Goal: Task Accomplishment & Management: Use online tool/utility

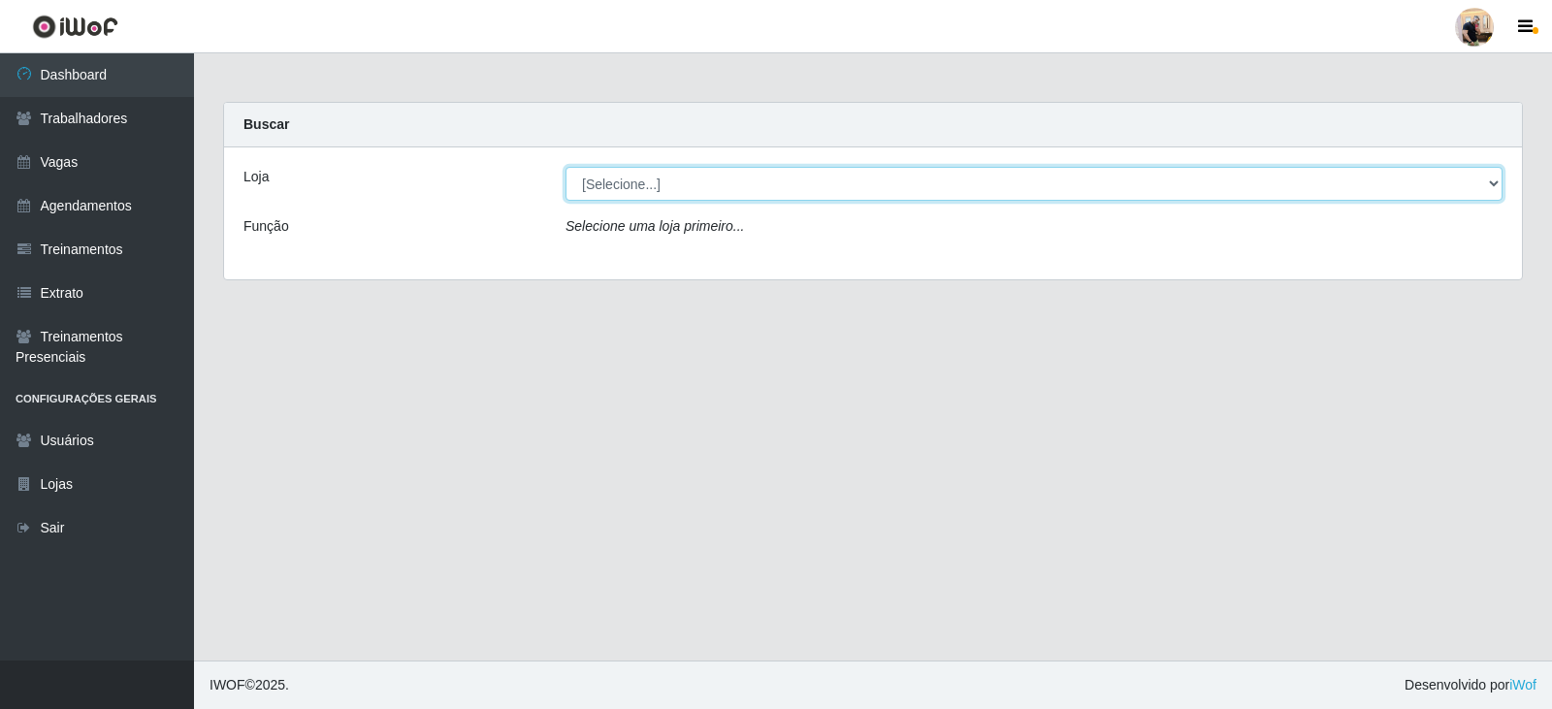
click at [936, 180] on select "[Selecione...] SuperFácil Atacado - Vale do Sol" at bounding box center [1034, 184] width 937 height 34
select select "502"
click at [566, 167] on select "[Selecione...] SuperFácil Atacado - Vale do Sol" at bounding box center [1034, 184] width 937 height 34
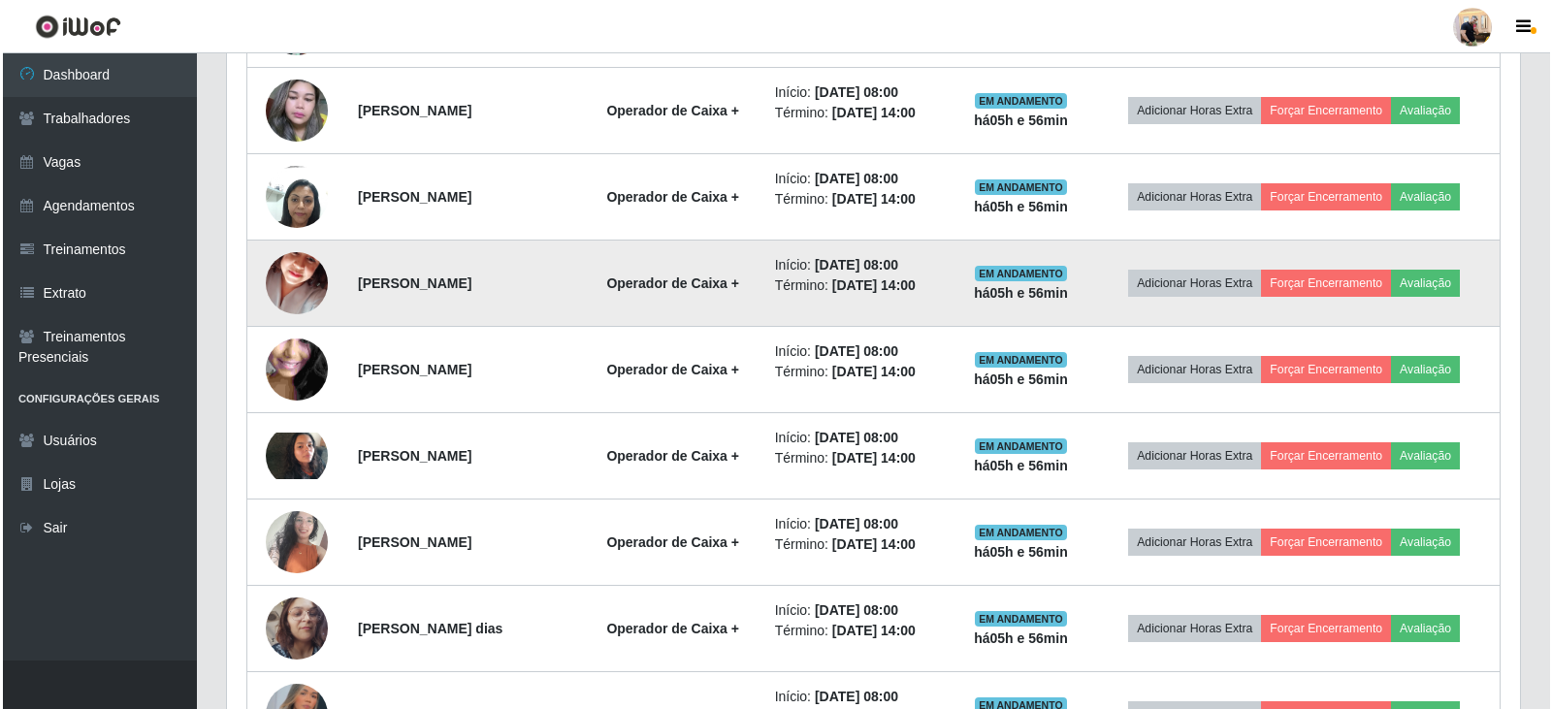
scroll to position [873, 0]
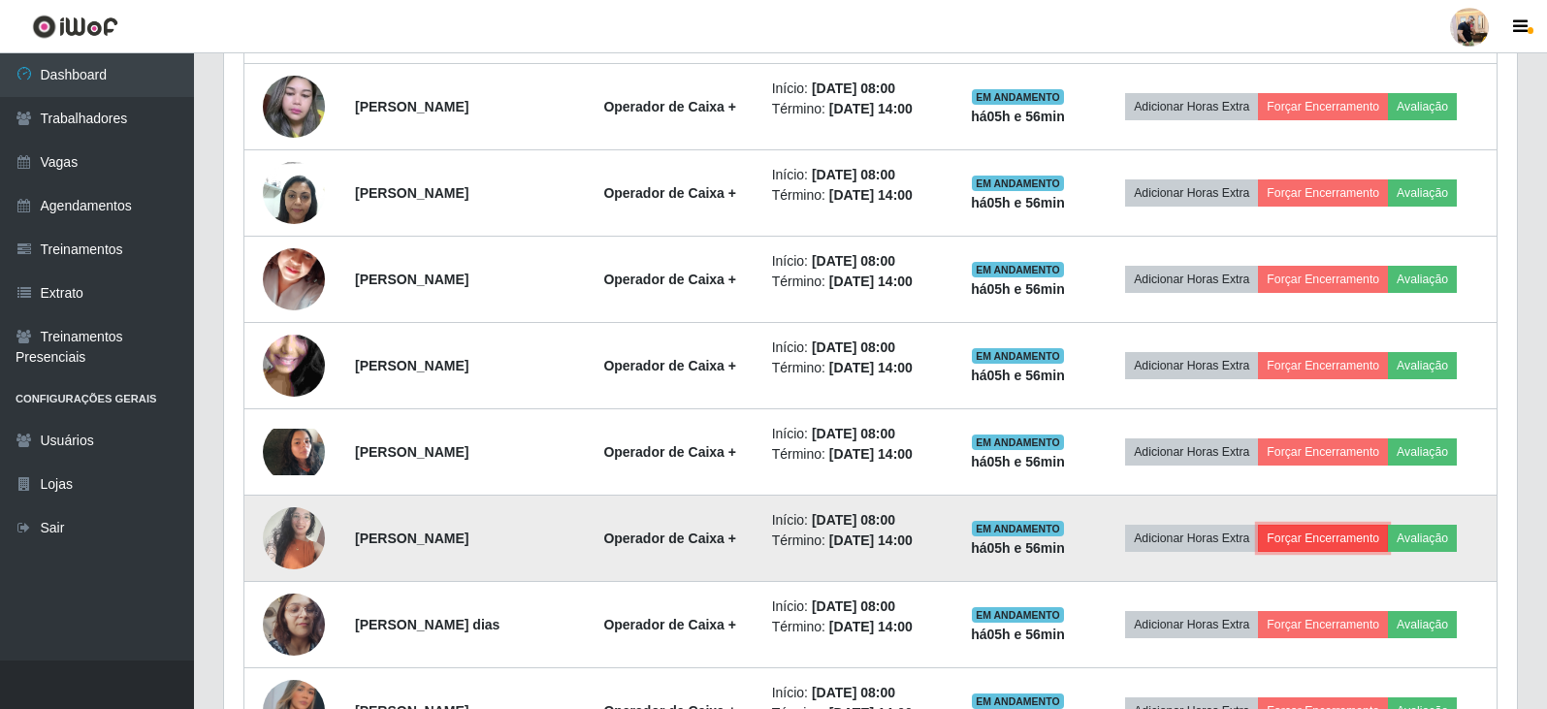
click at [1330, 537] on button "Forçar Encerramento" at bounding box center [1323, 538] width 130 height 27
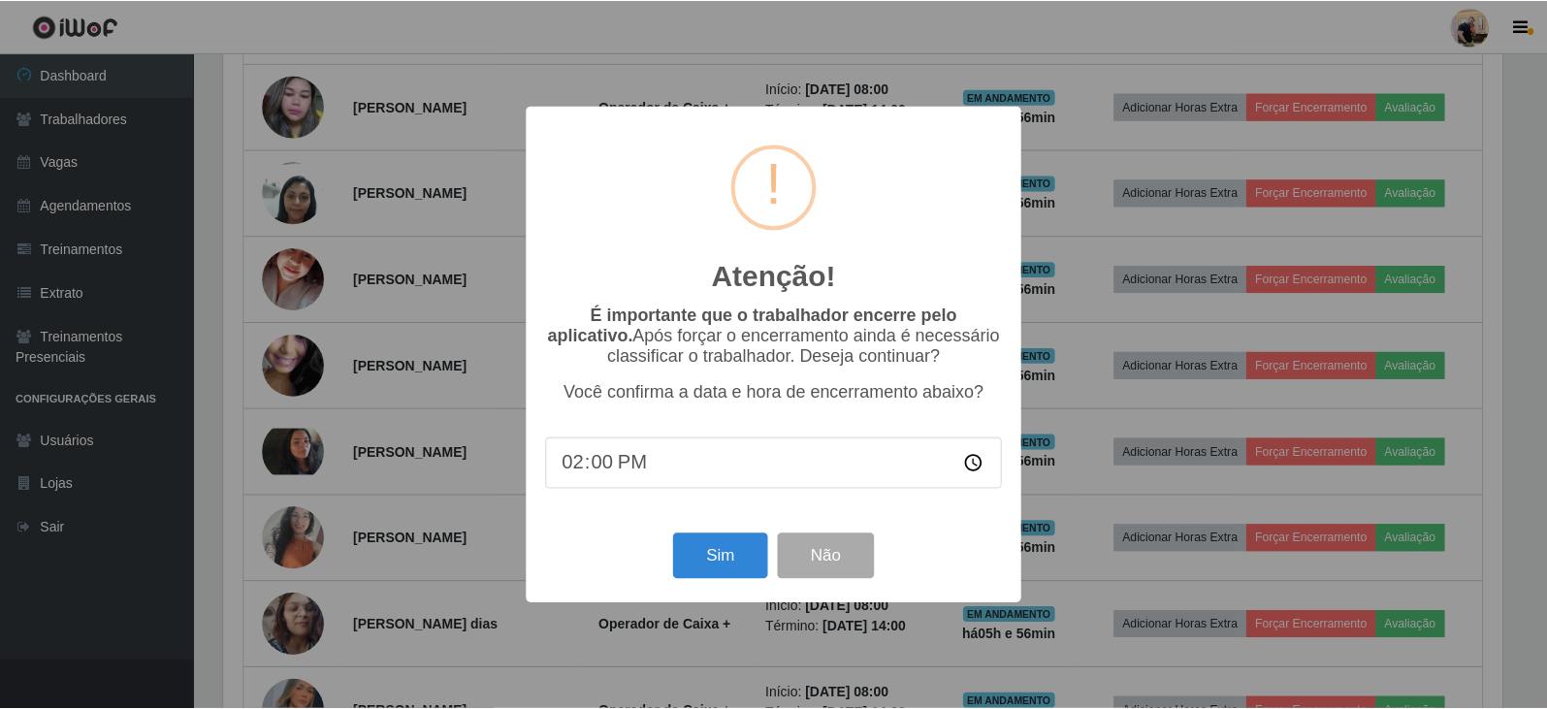
scroll to position [403, 1283]
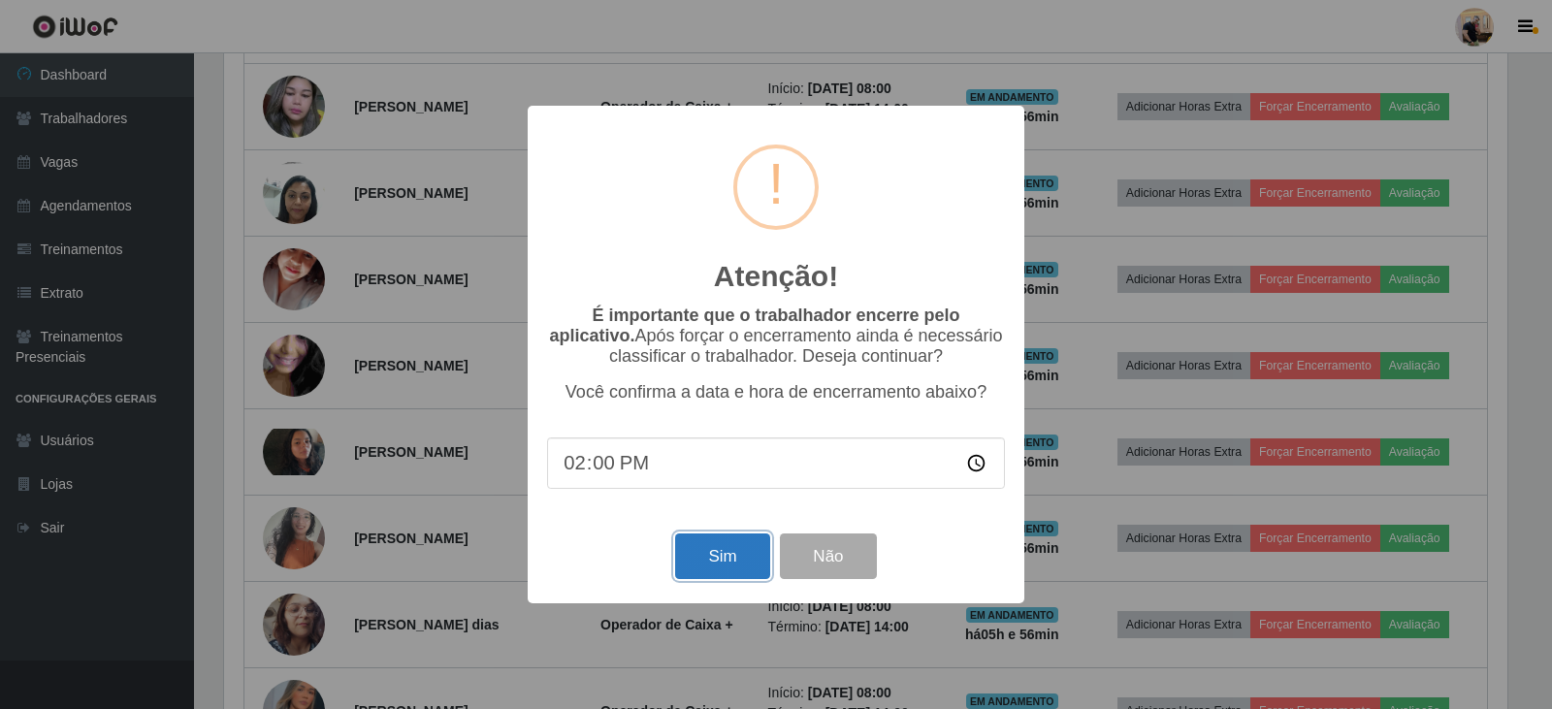
click at [747, 567] on button "Sim" at bounding box center [722, 557] width 94 height 46
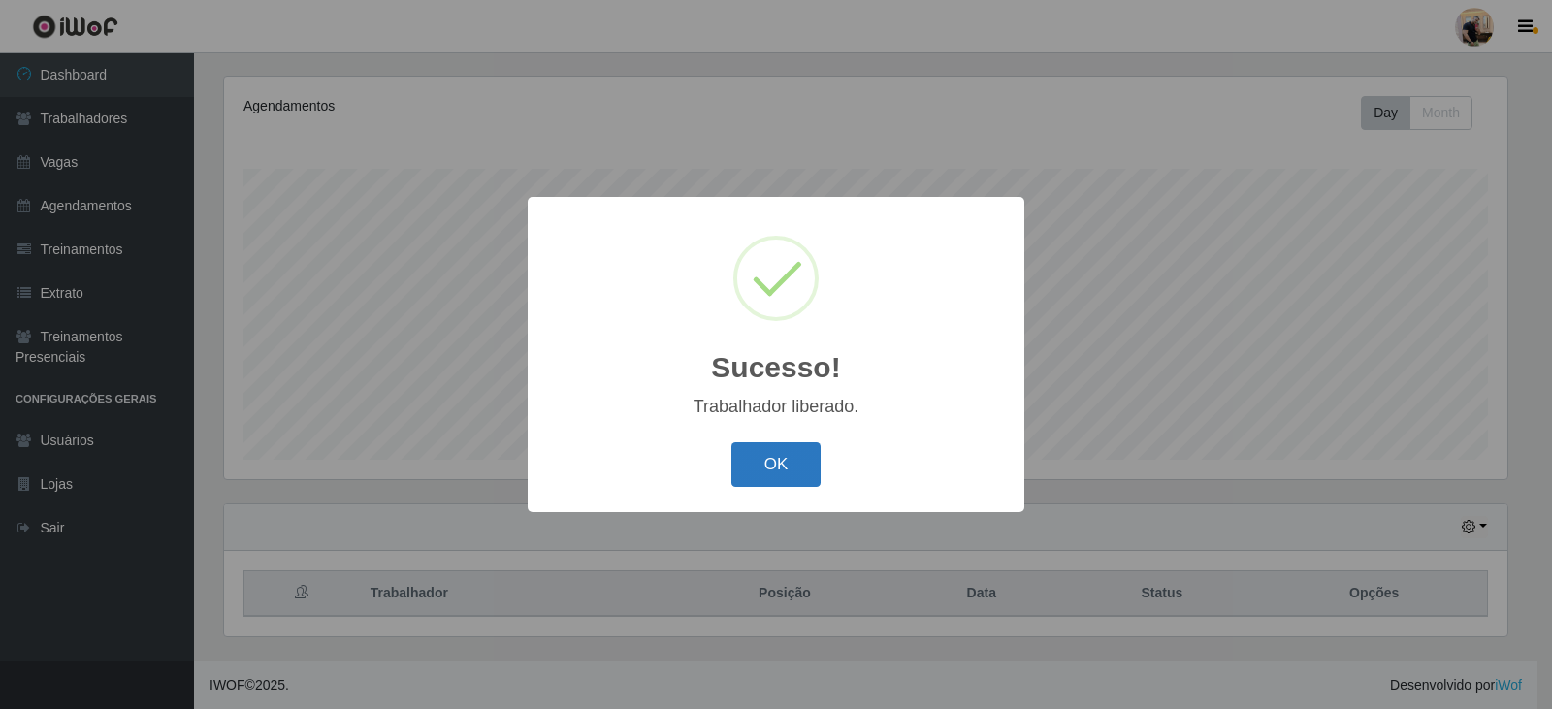
click at [766, 465] on button "OK" at bounding box center [776, 465] width 90 height 46
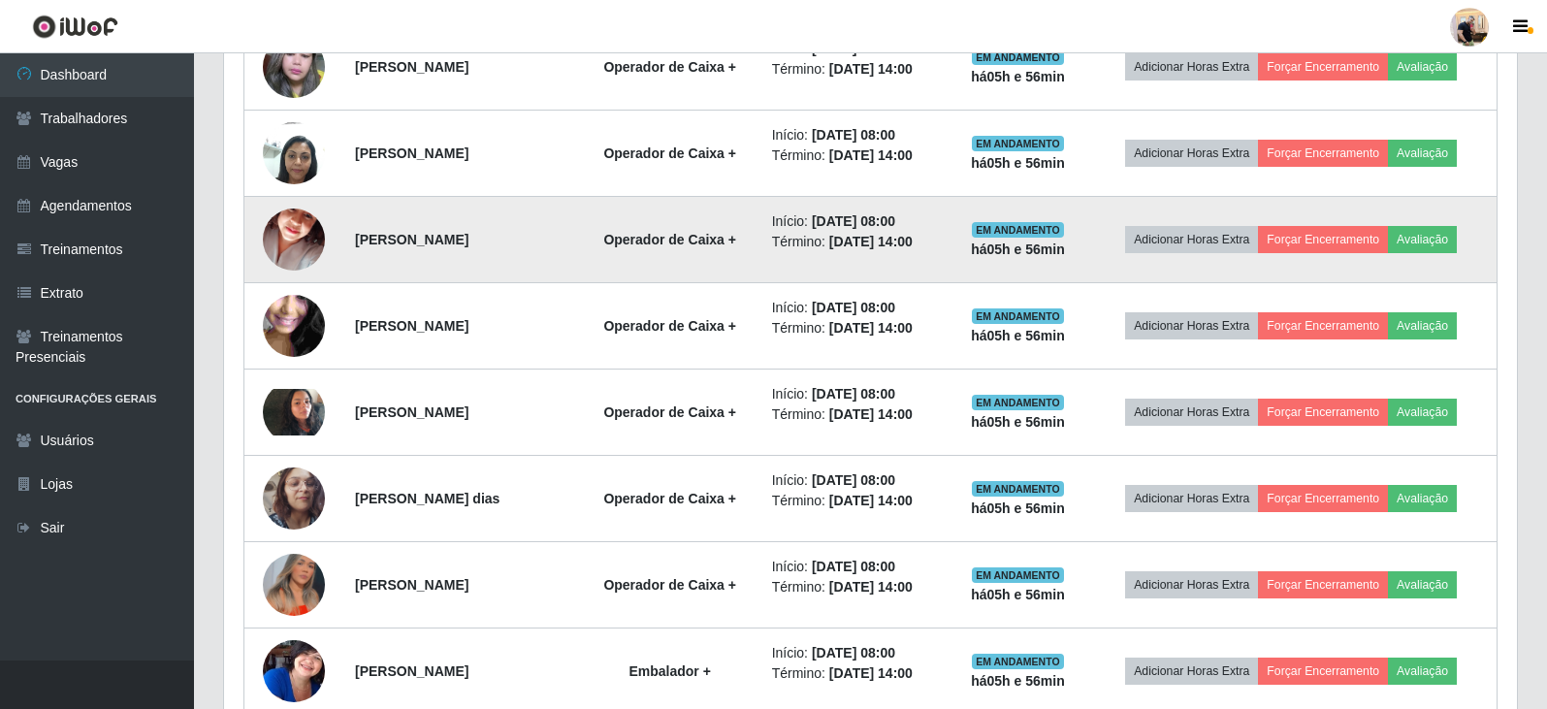
scroll to position [1010, 0]
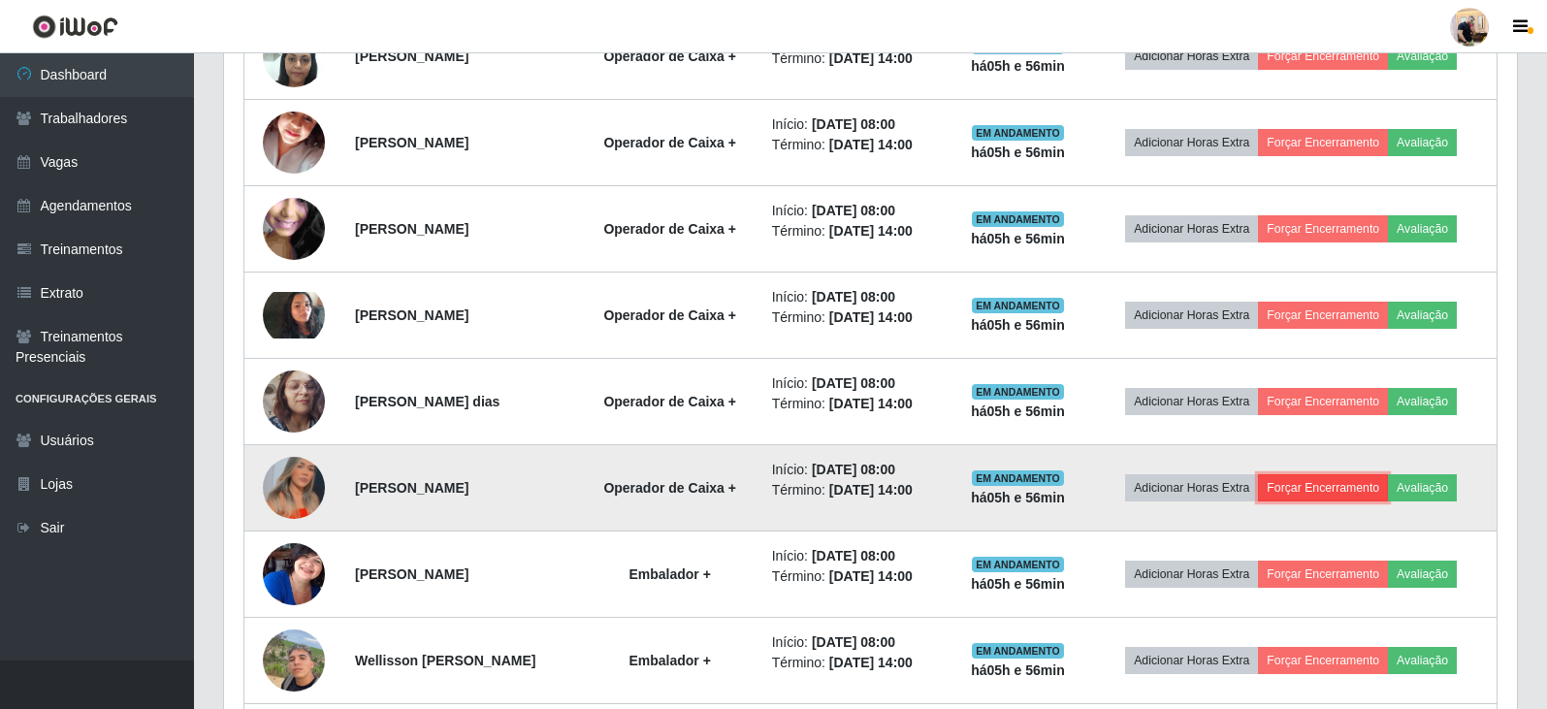
click at [1388, 495] on button "Forçar Encerramento" at bounding box center [1323, 487] width 130 height 27
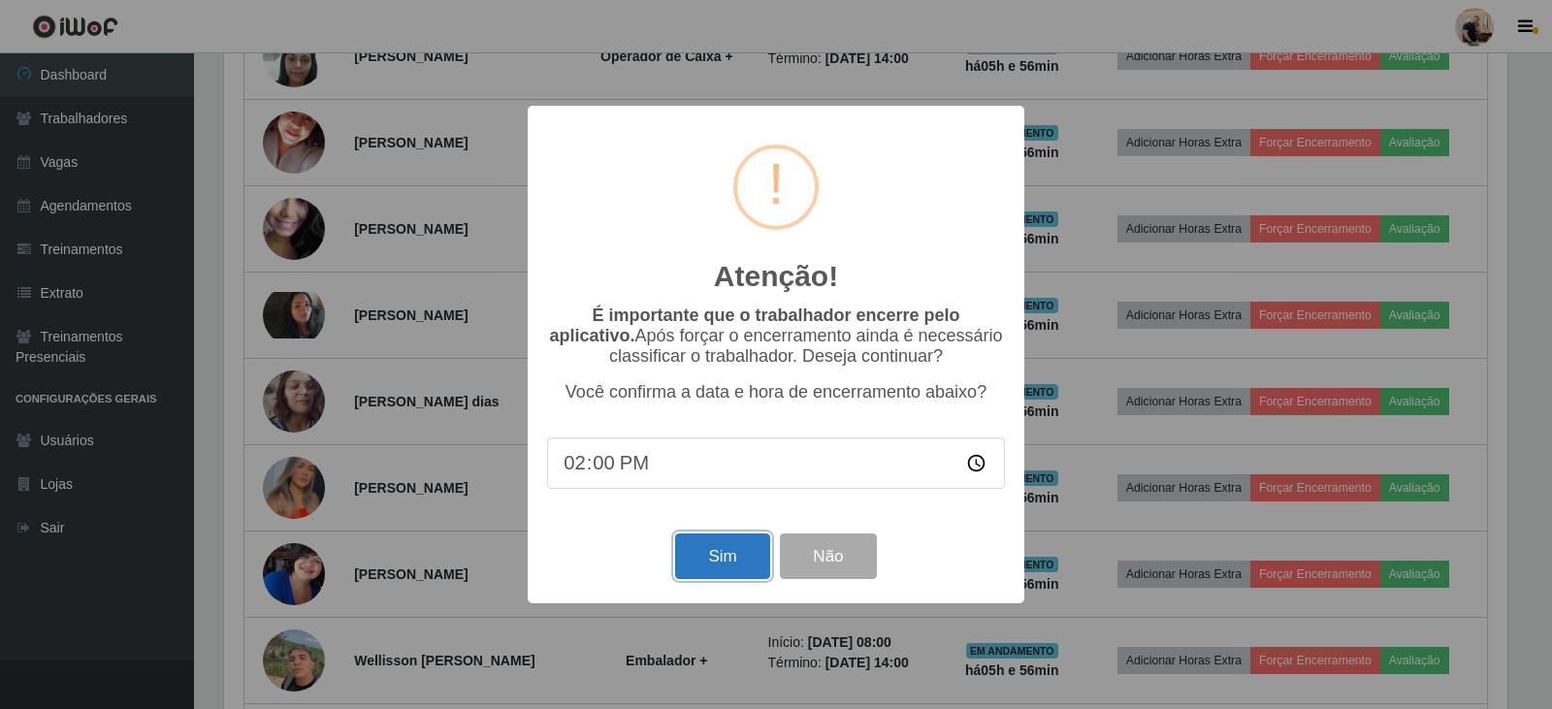
click at [704, 561] on button "Sim" at bounding box center [722, 557] width 94 height 46
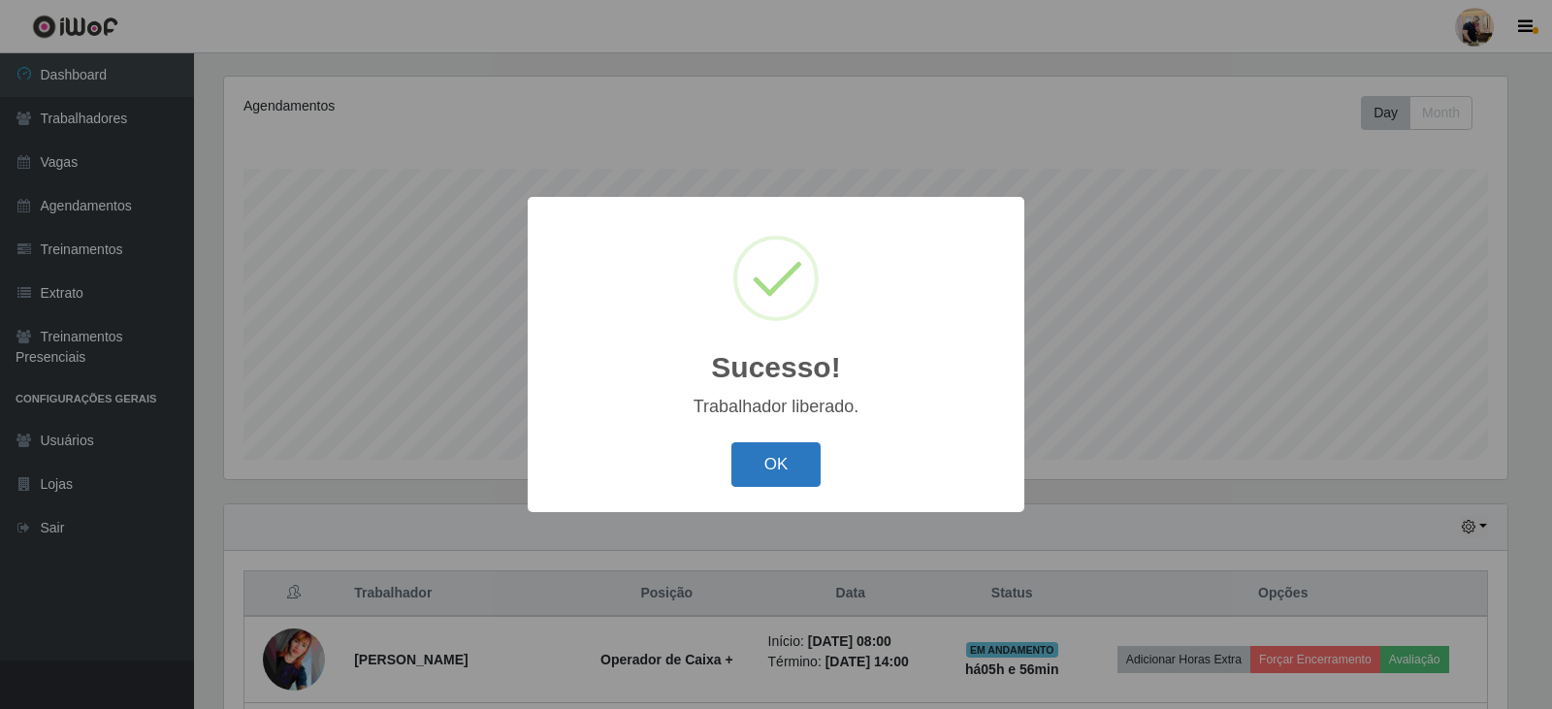
click at [759, 473] on button "OK" at bounding box center [776, 465] width 90 height 46
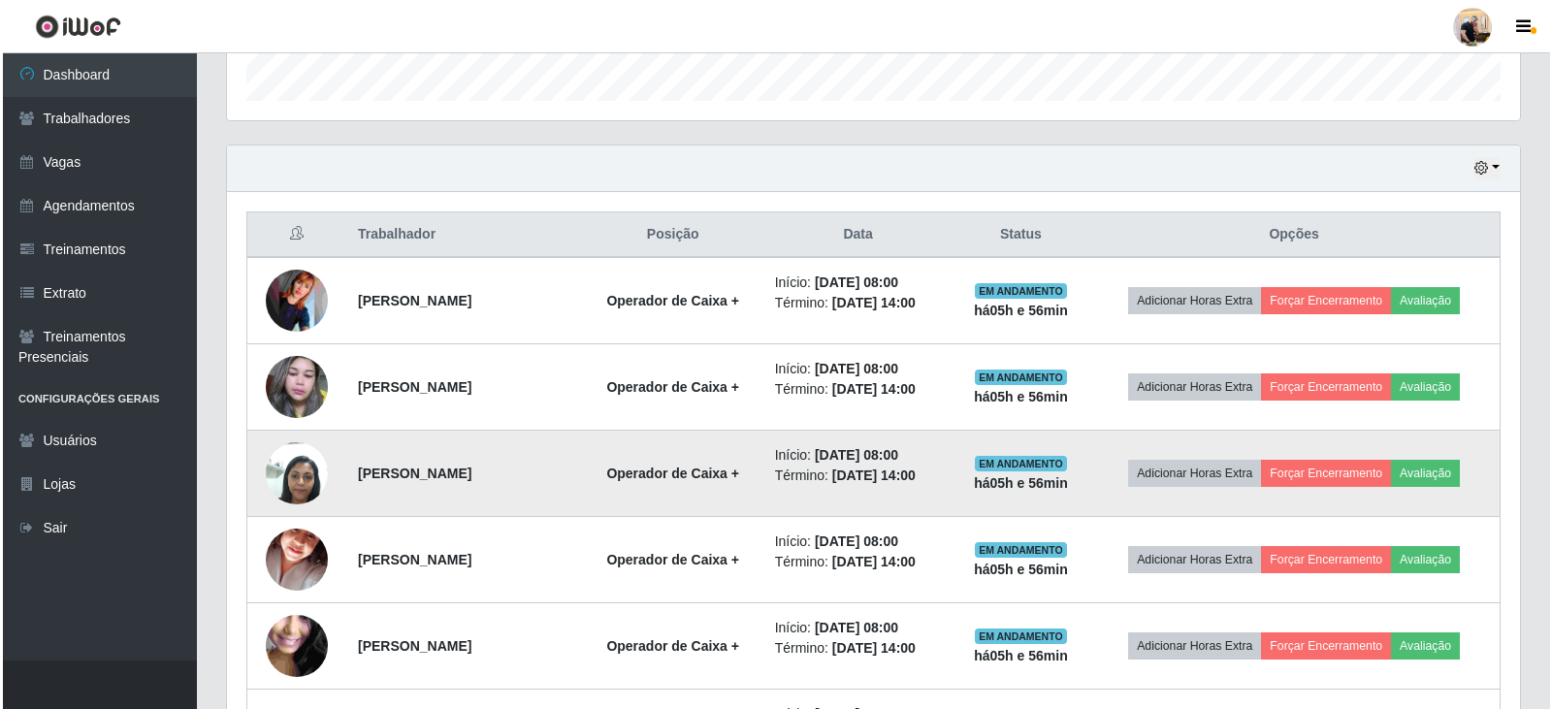
scroll to position [622, 0]
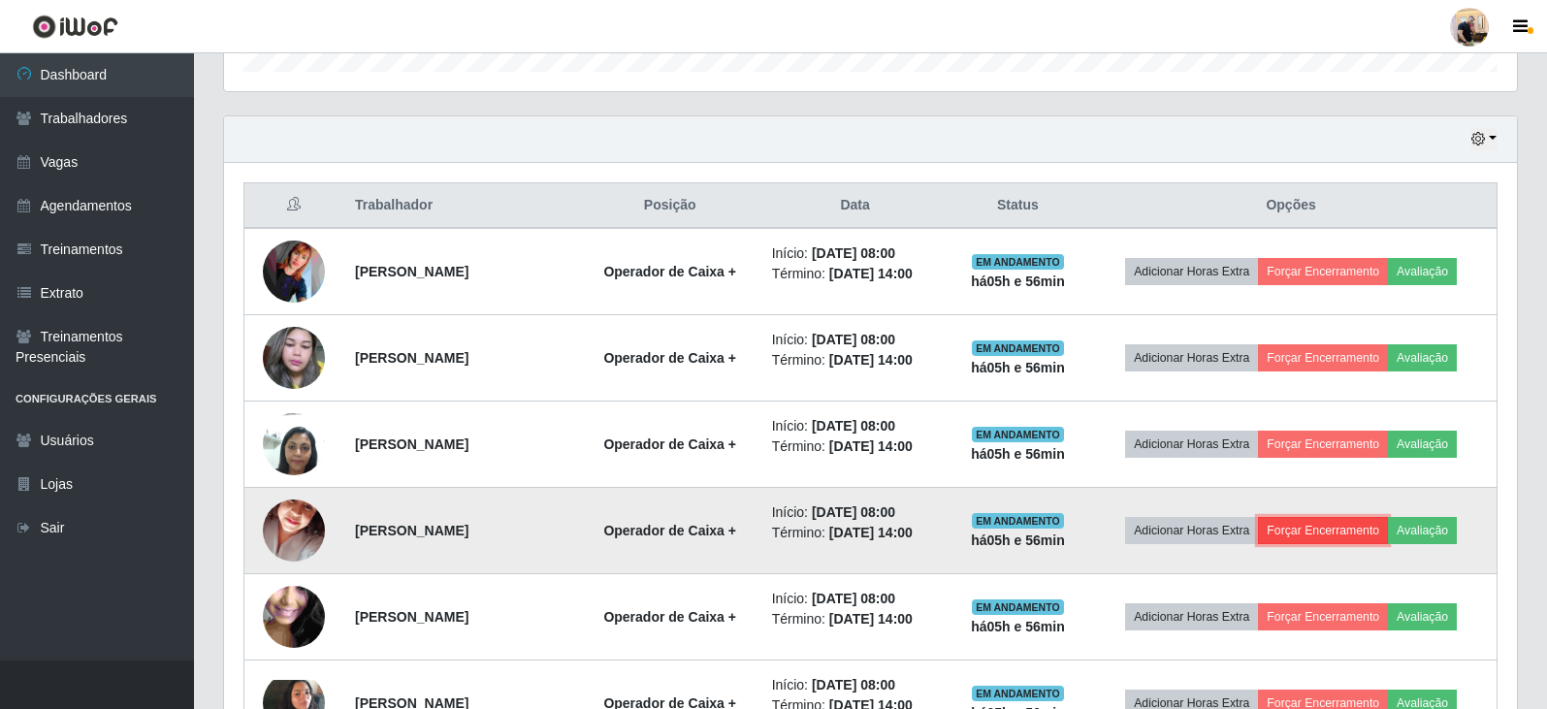
click at [1325, 534] on button "Forçar Encerramento" at bounding box center [1323, 530] width 130 height 27
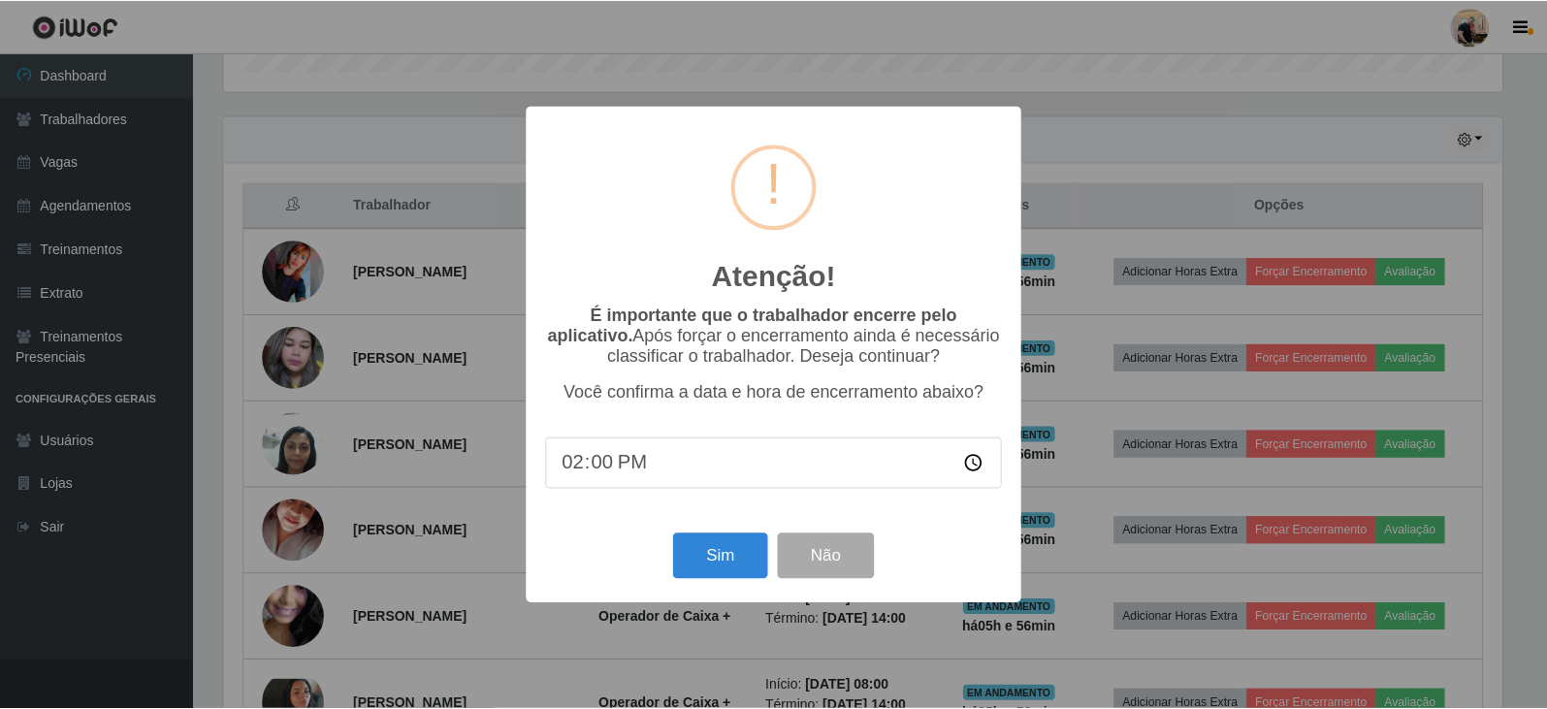
scroll to position [403, 1283]
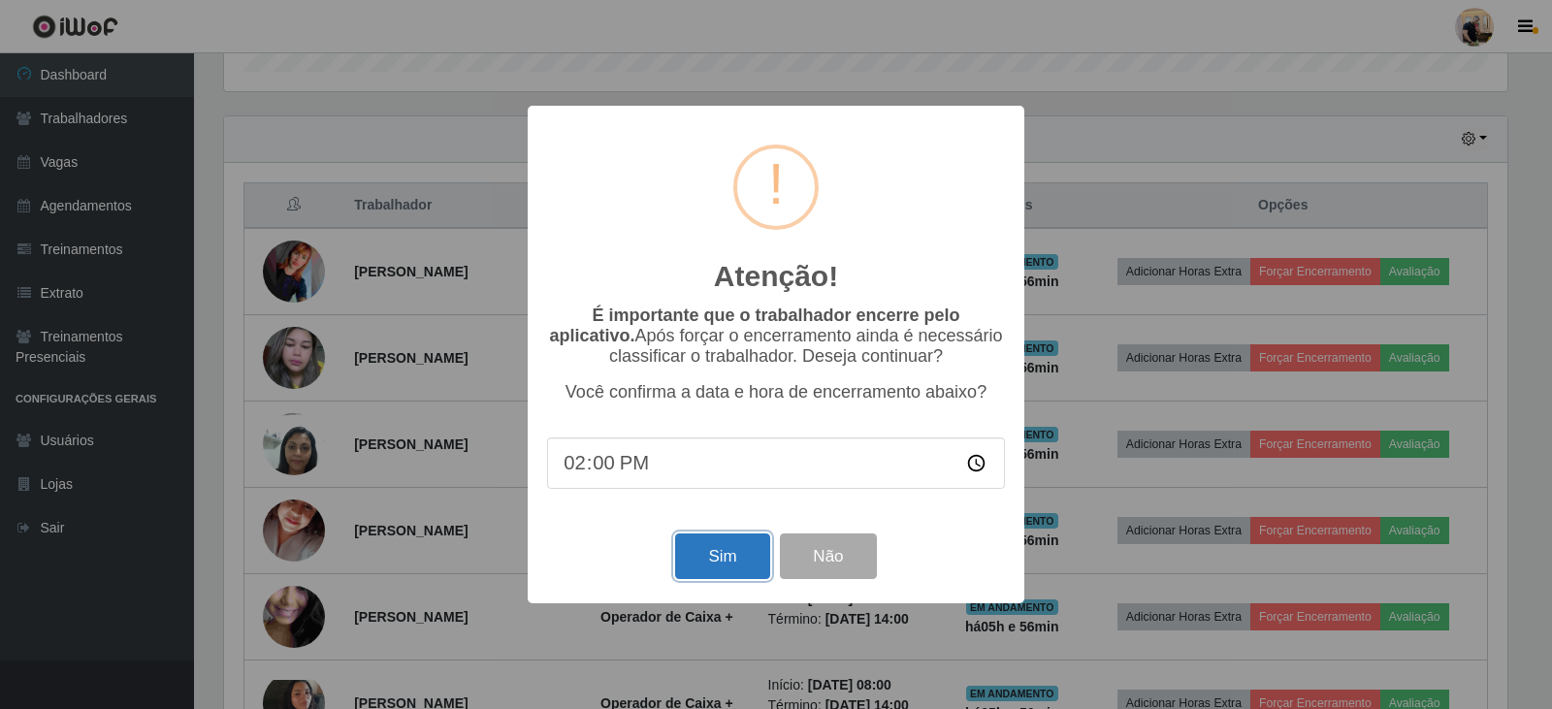
click at [684, 545] on button "Sim" at bounding box center [722, 557] width 94 height 46
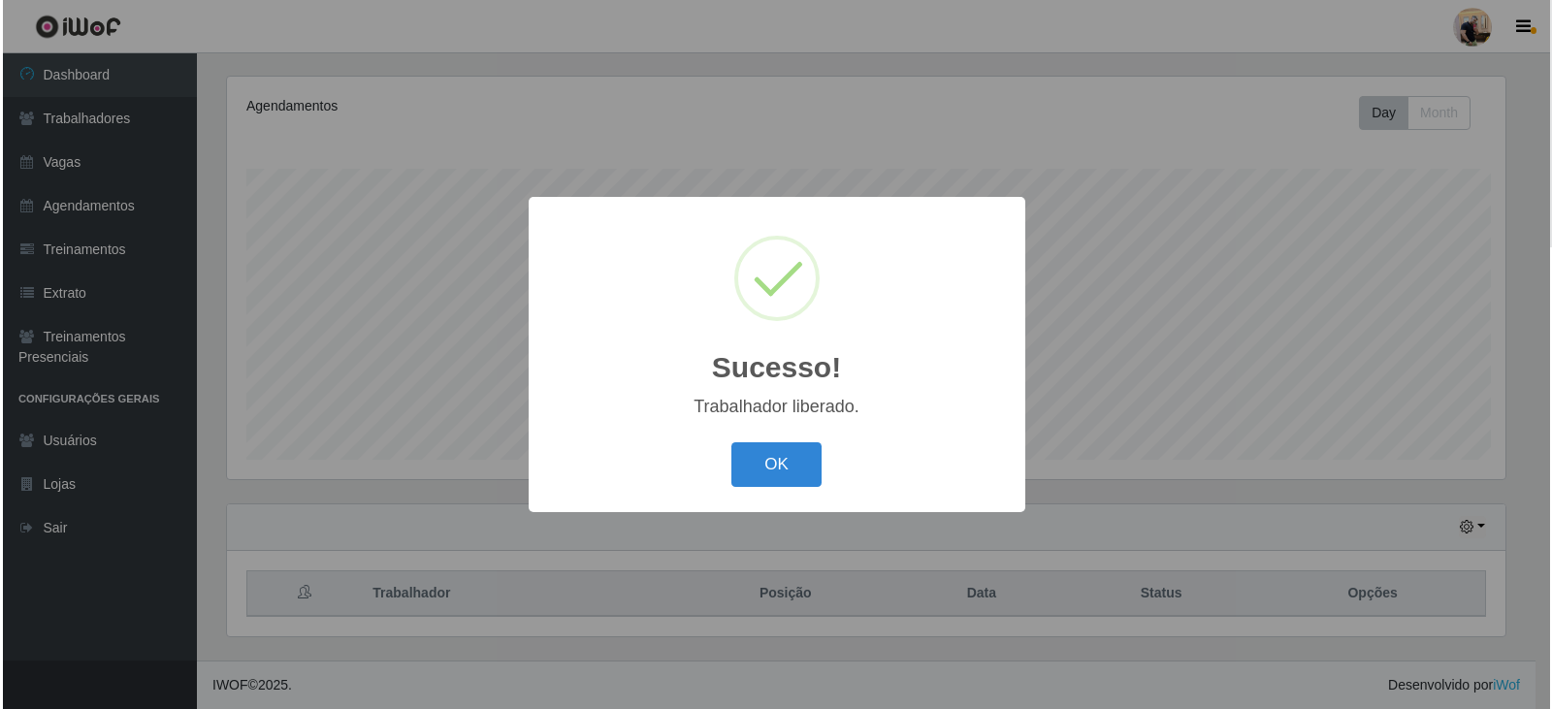
scroll to position [0, 0]
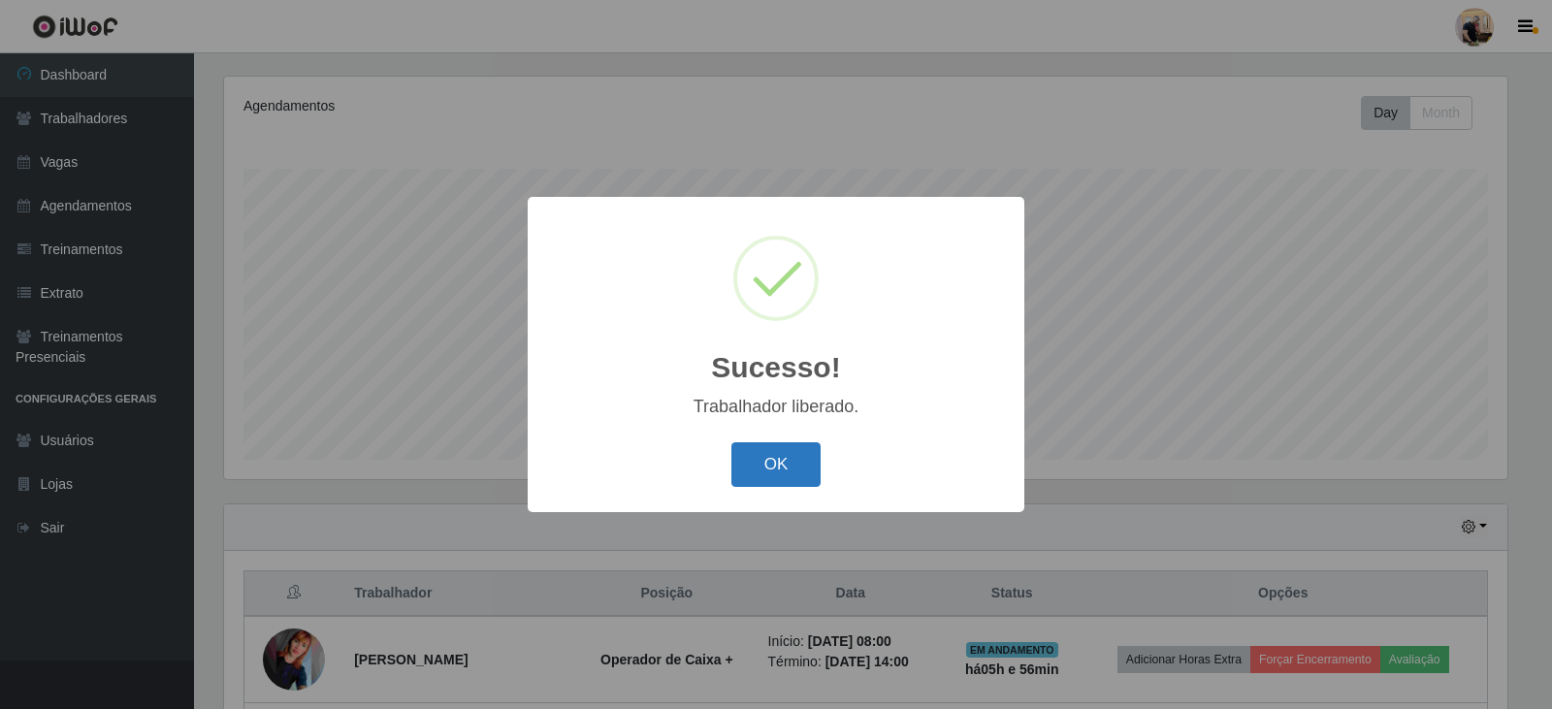
click at [783, 468] on button "OK" at bounding box center [776, 465] width 90 height 46
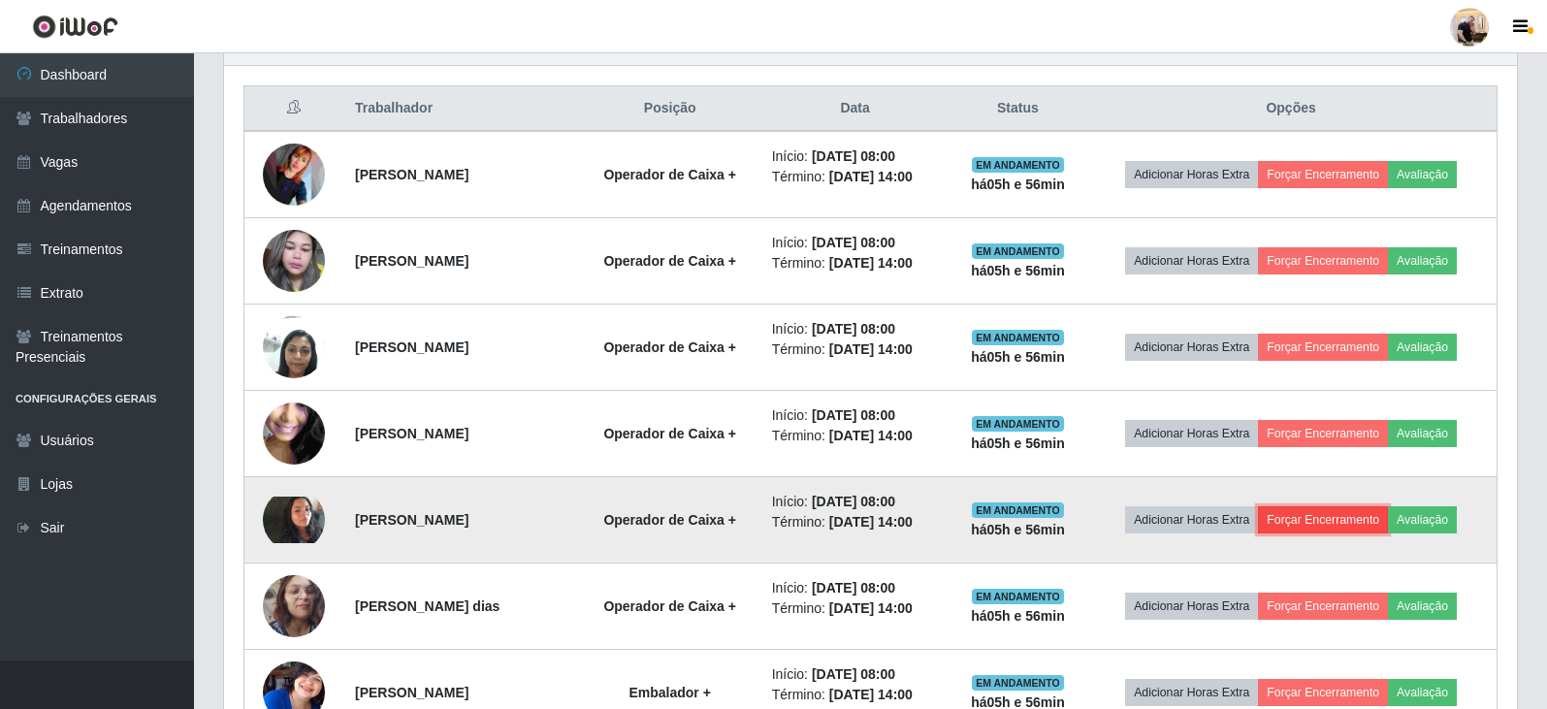
click at [1358, 521] on button "Forçar Encerramento" at bounding box center [1323, 519] width 130 height 27
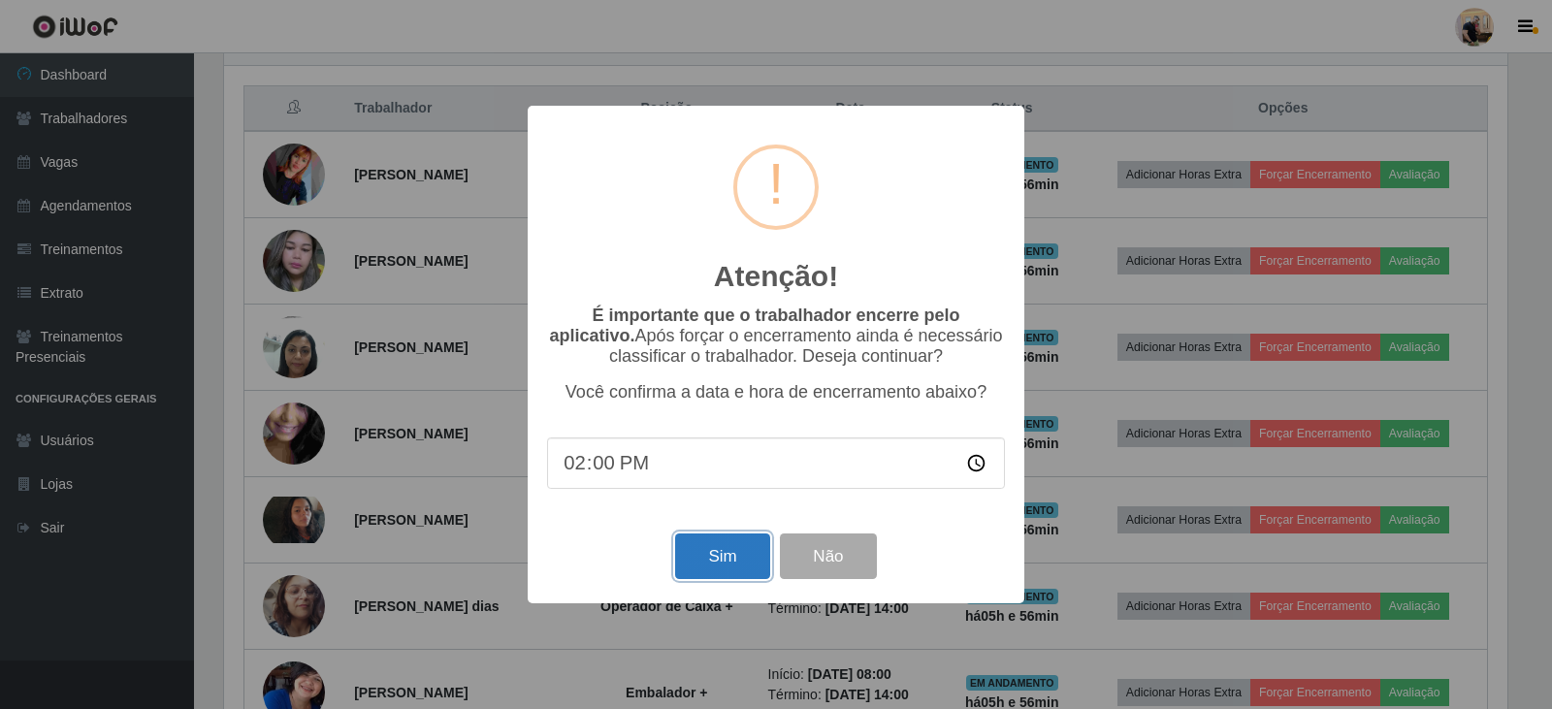
click at [751, 547] on button "Sim" at bounding box center [722, 557] width 94 height 46
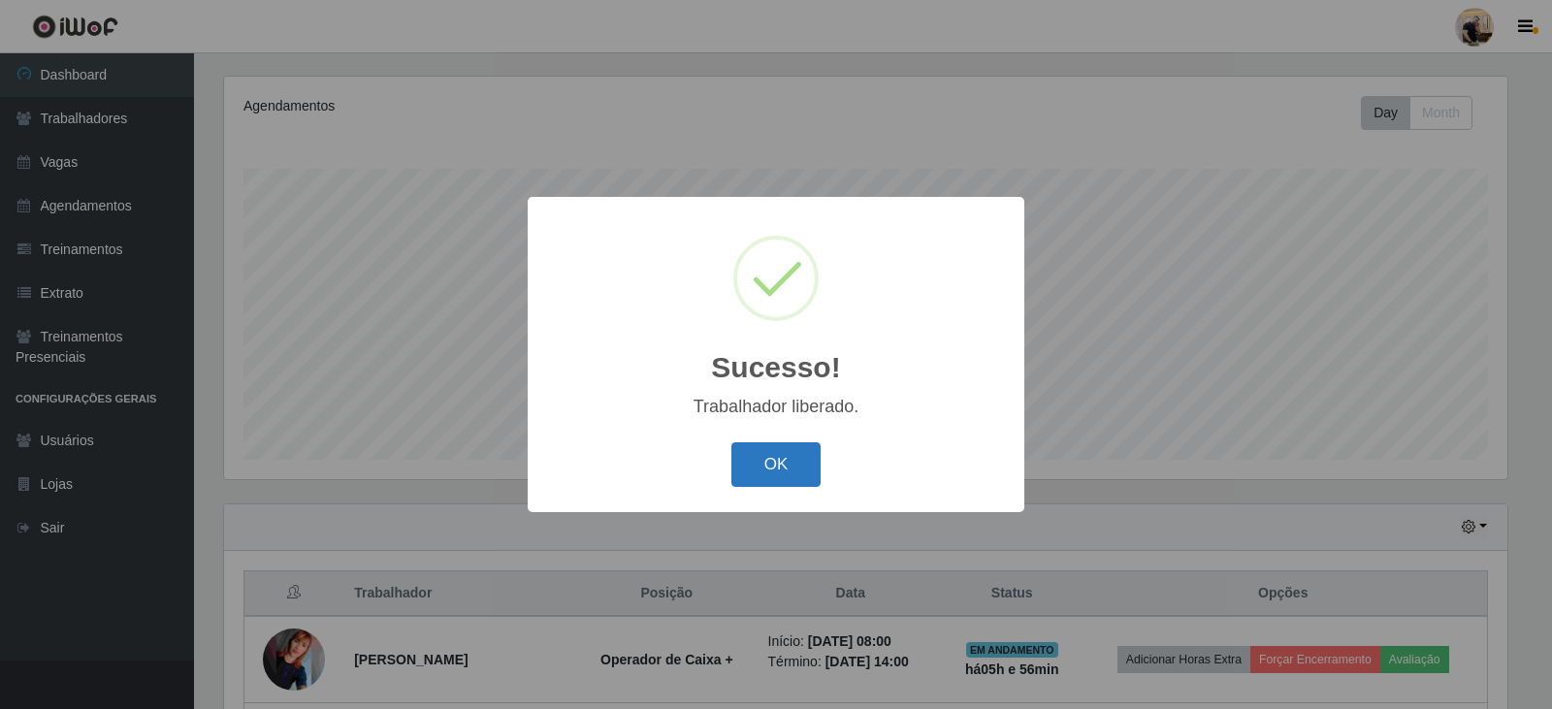
click at [798, 487] on button "OK" at bounding box center [776, 465] width 90 height 46
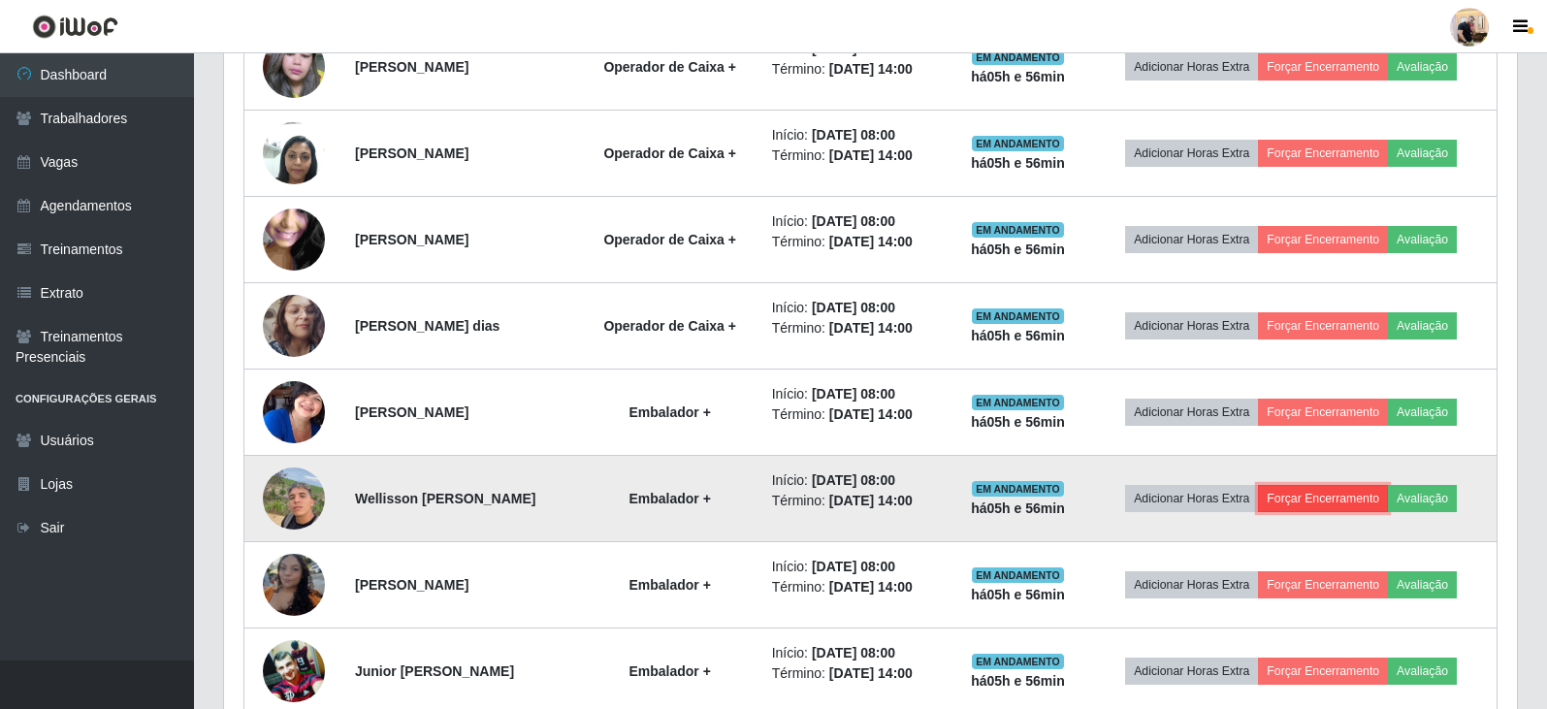
click at [1337, 500] on button "Forçar Encerramento" at bounding box center [1323, 498] width 130 height 27
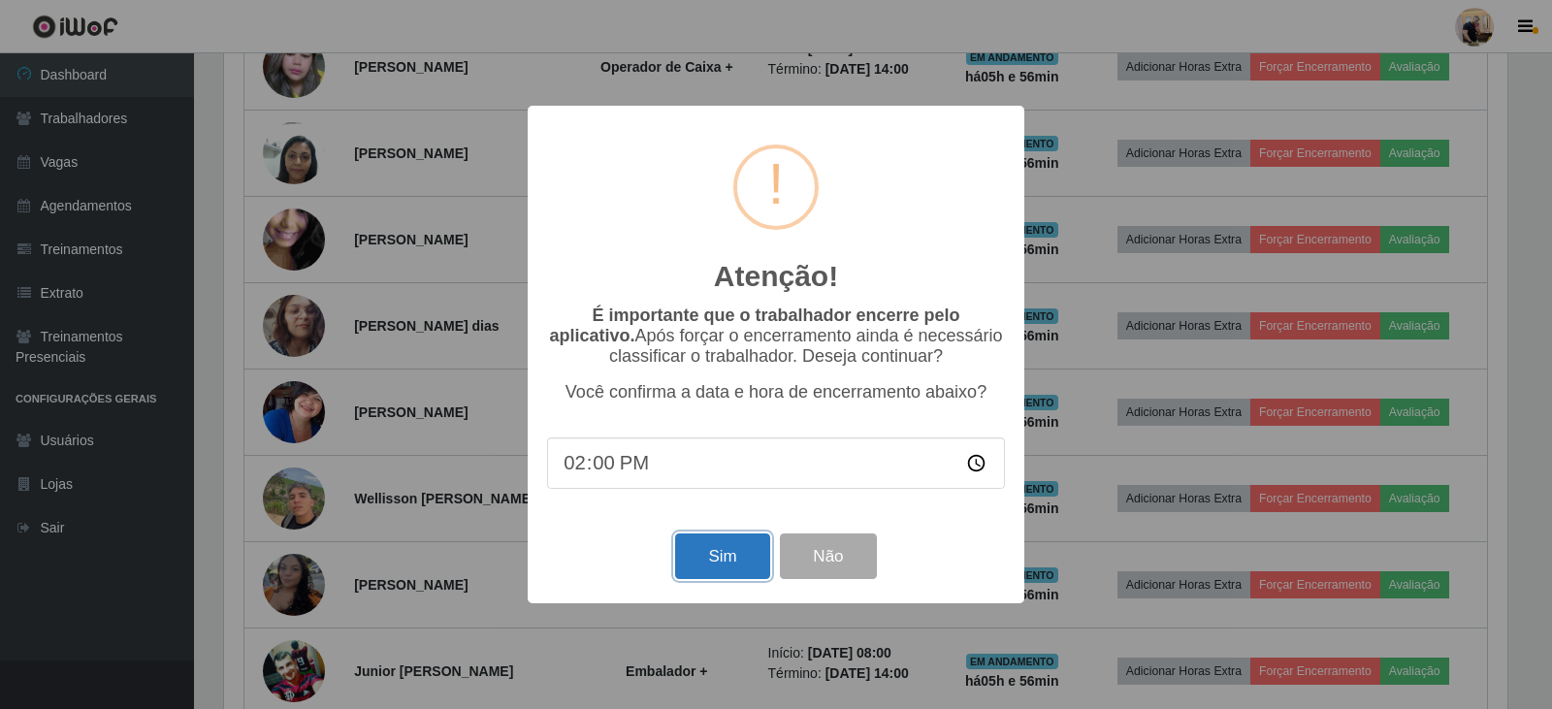
click at [725, 570] on button "Sim" at bounding box center [722, 557] width 94 height 46
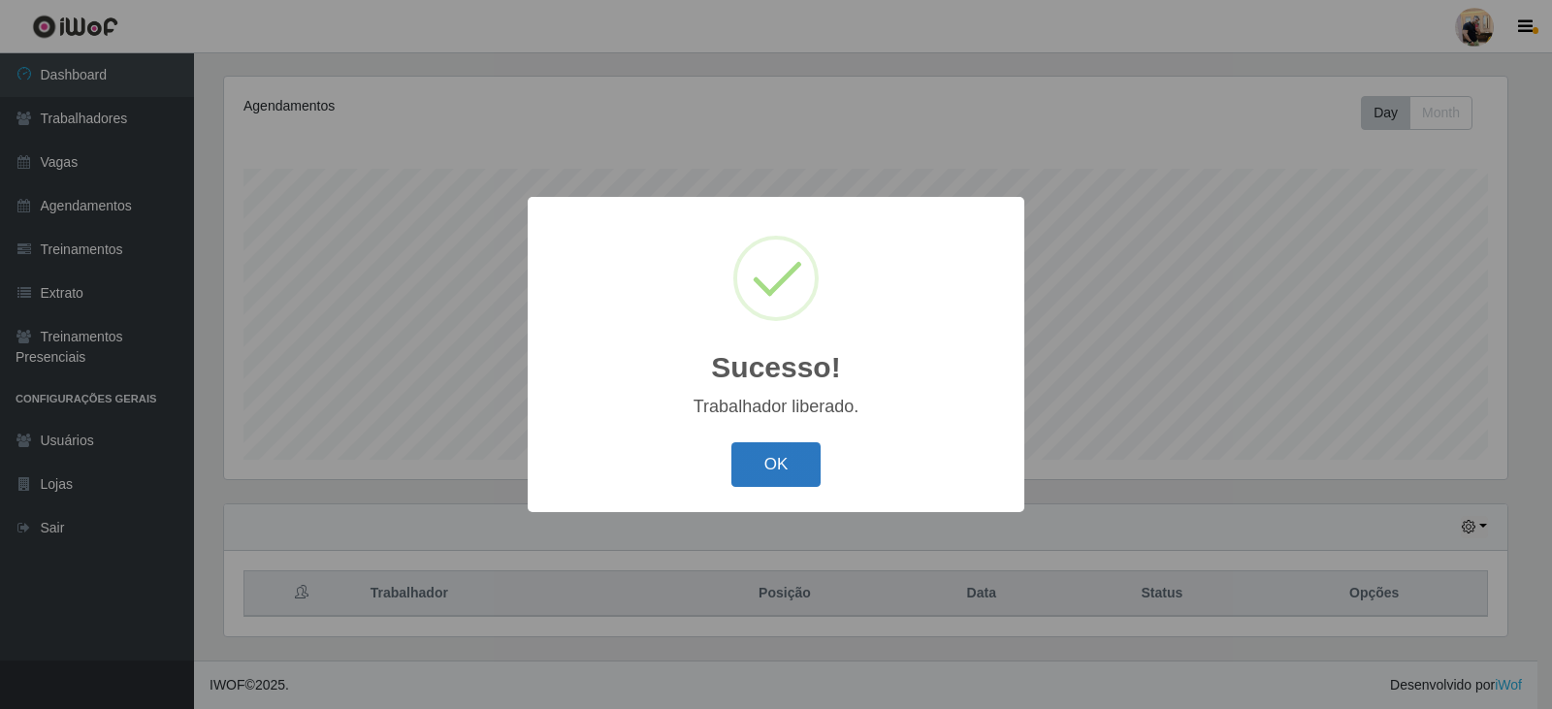
click at [797, 463] on button "OK" at bounding box center [776, 465] width 90 height 46
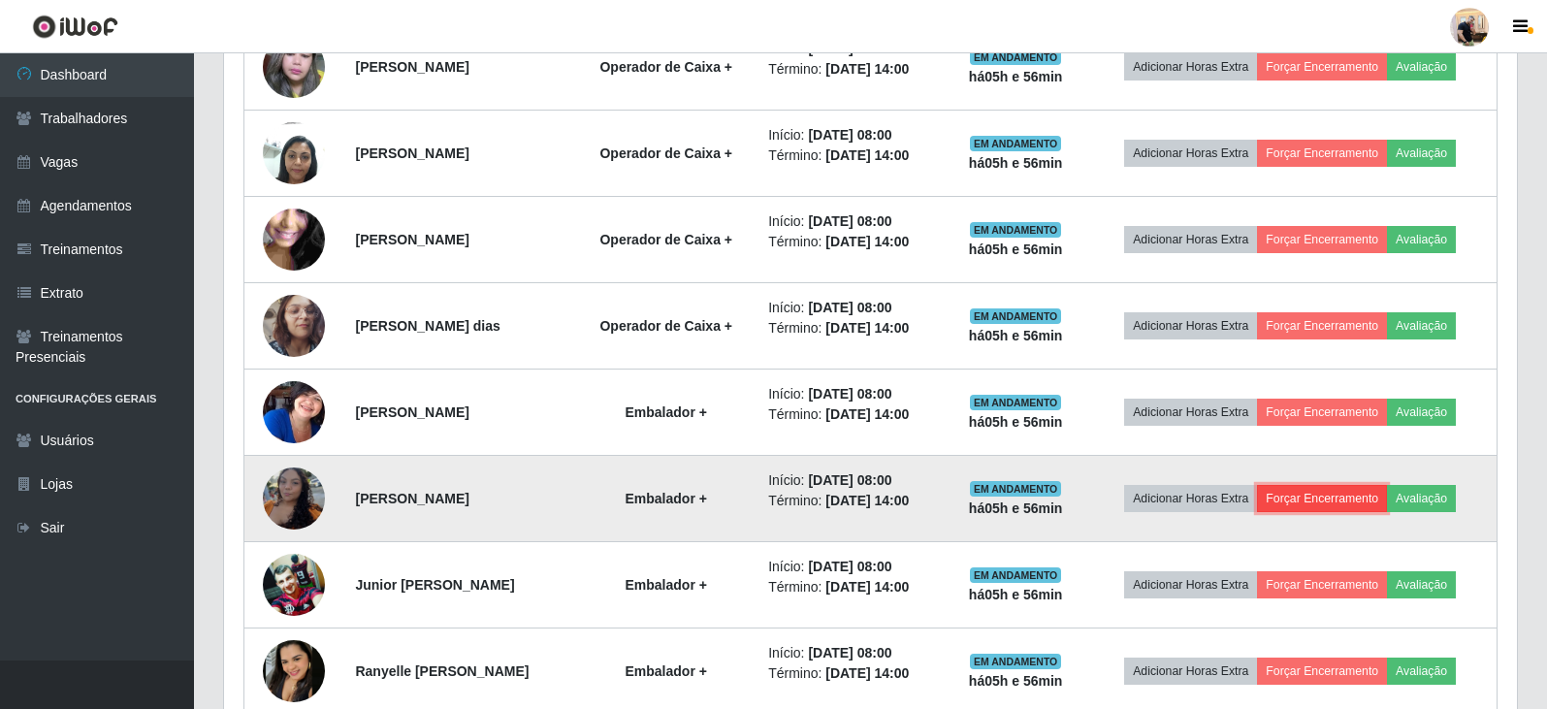
click at [1362, 501] on button "Forçar Encerramento" at bounding box center [1322, 498] width 130 height 27
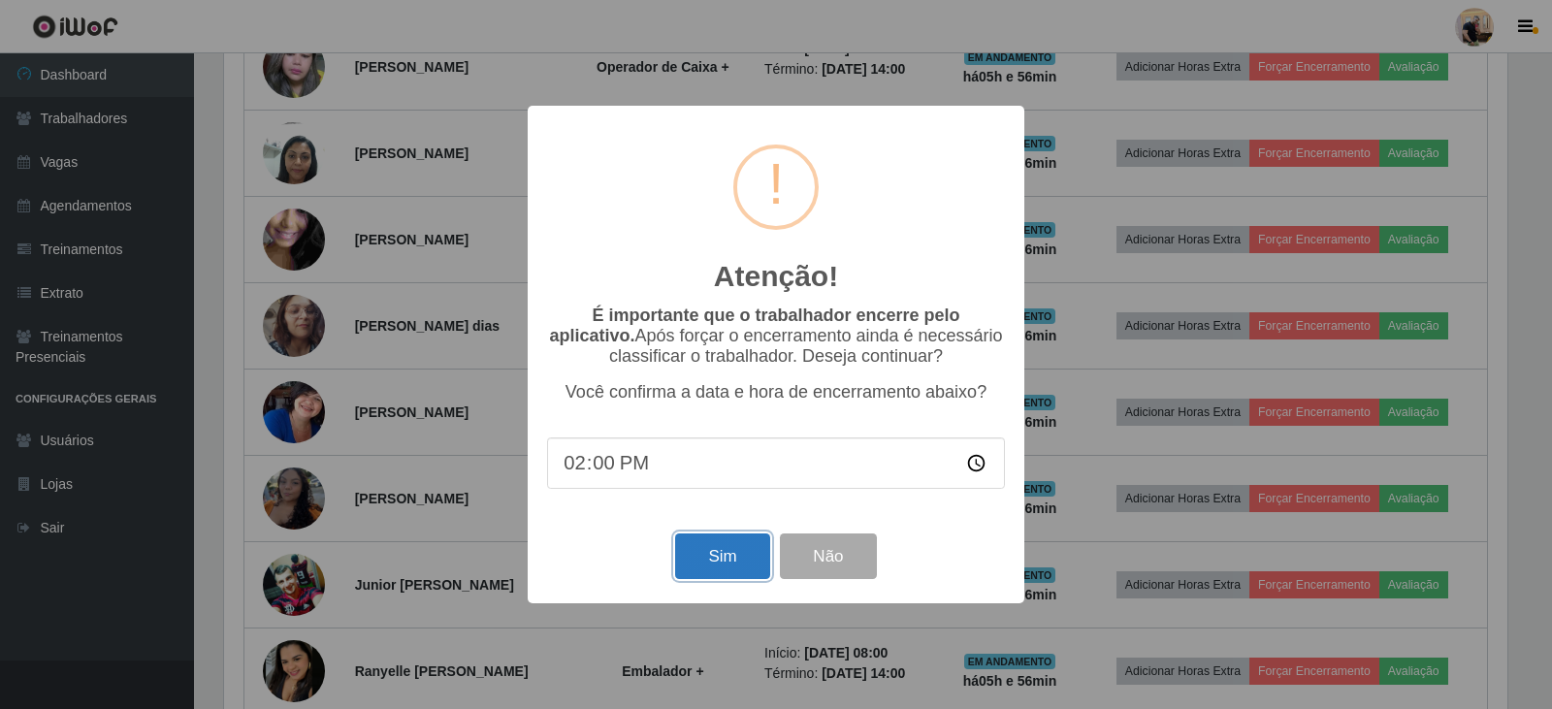
click at [721, 553] on button "Sim" at bounding box center [722, 557] width 94 height 46
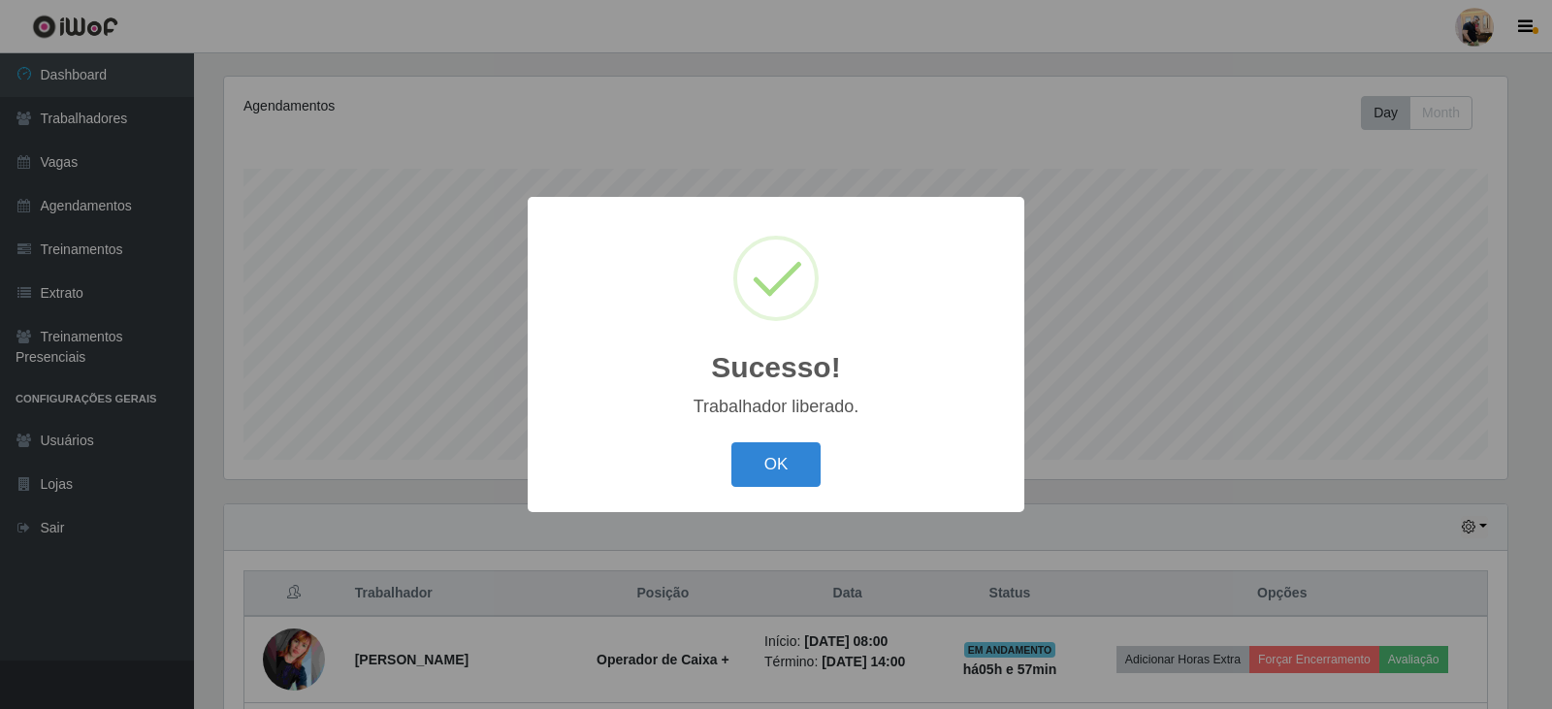
click at [805, 491] on div "OK Cancel" at bounding box center [776, 464] width 458 height 55
click at [798, 462] on button "OK" at bounding box center [776, 465] width 90 height 46
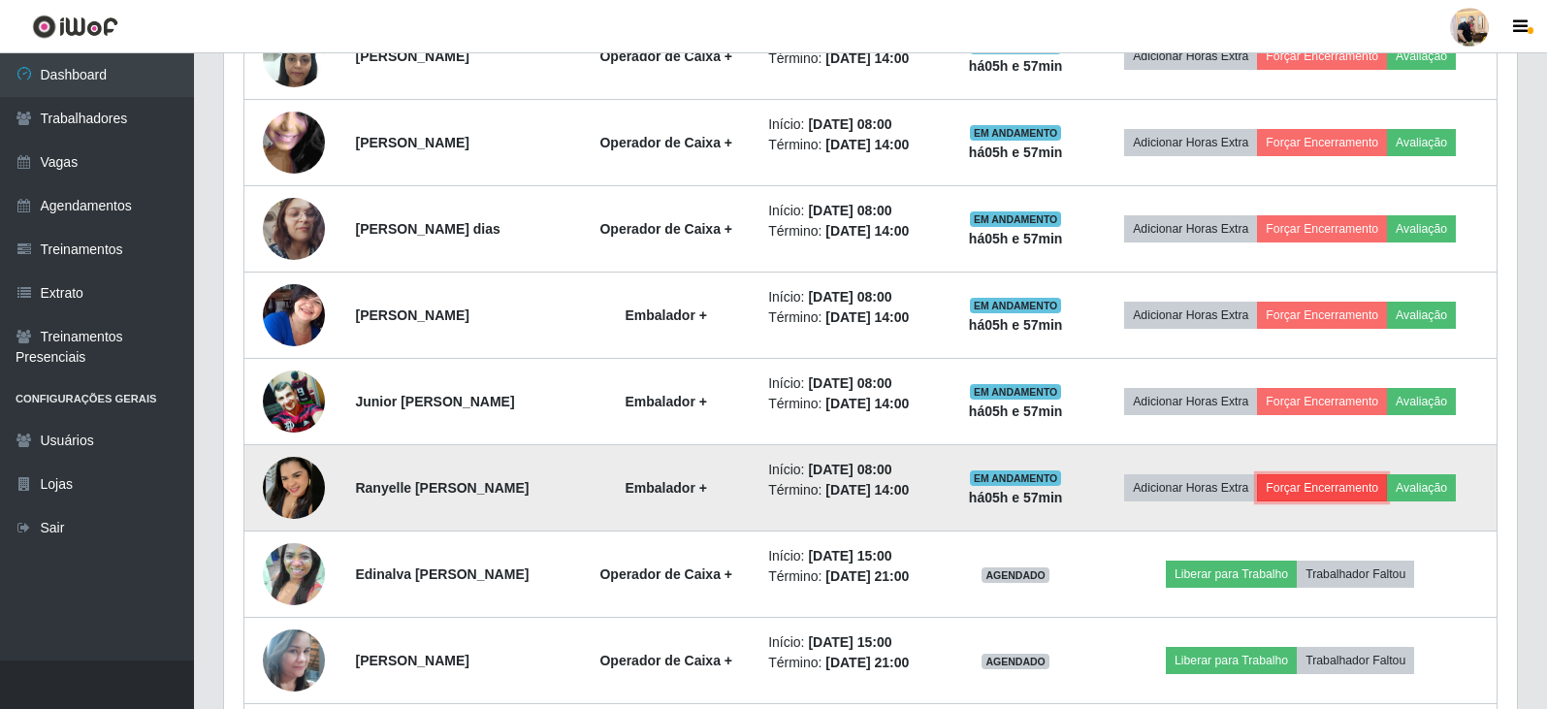
click at [1342, 483] on button "Forçar Encerramento" at bounding box center [1322, 487] width 130 height 27
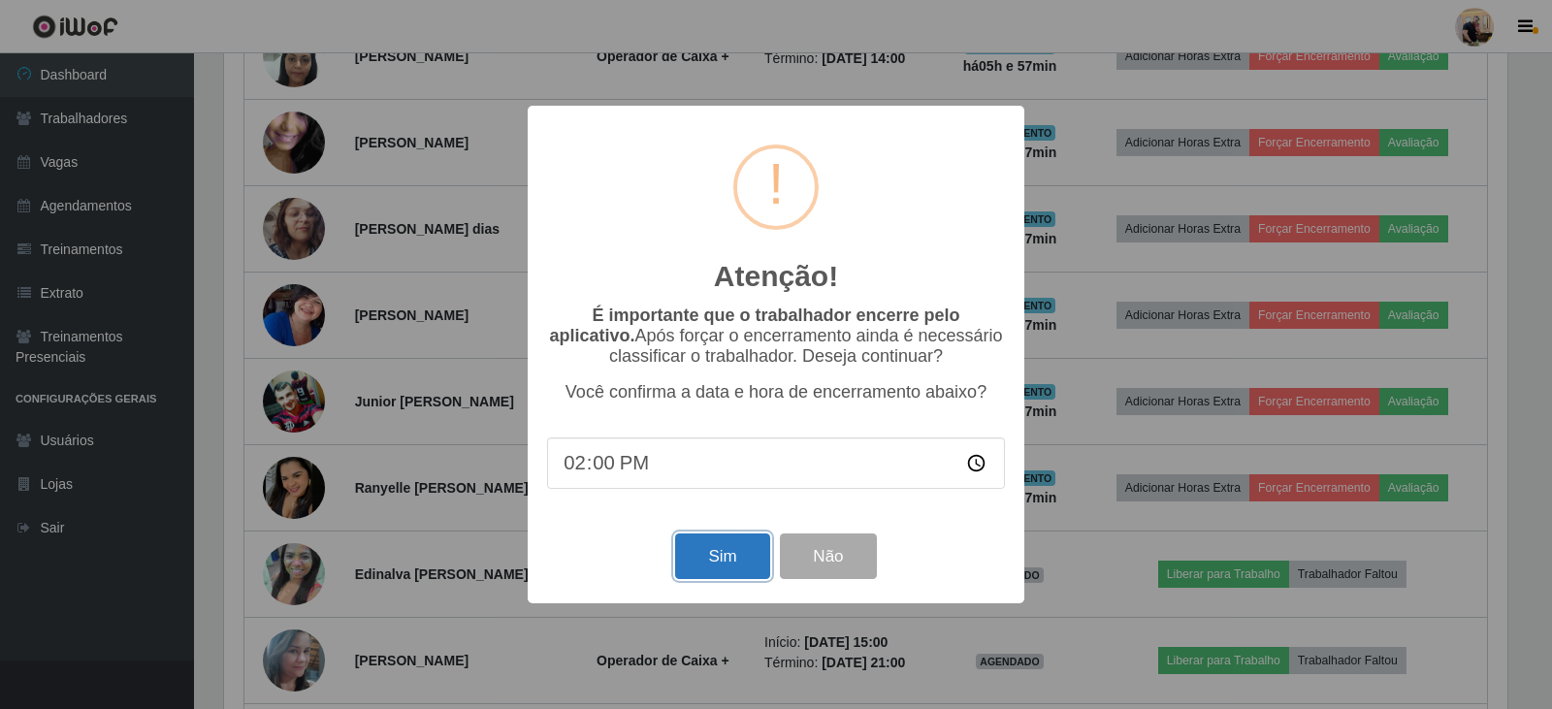
click at [737, 555] on button "Sim" at bounding box center [722, 557] width 94 height 46
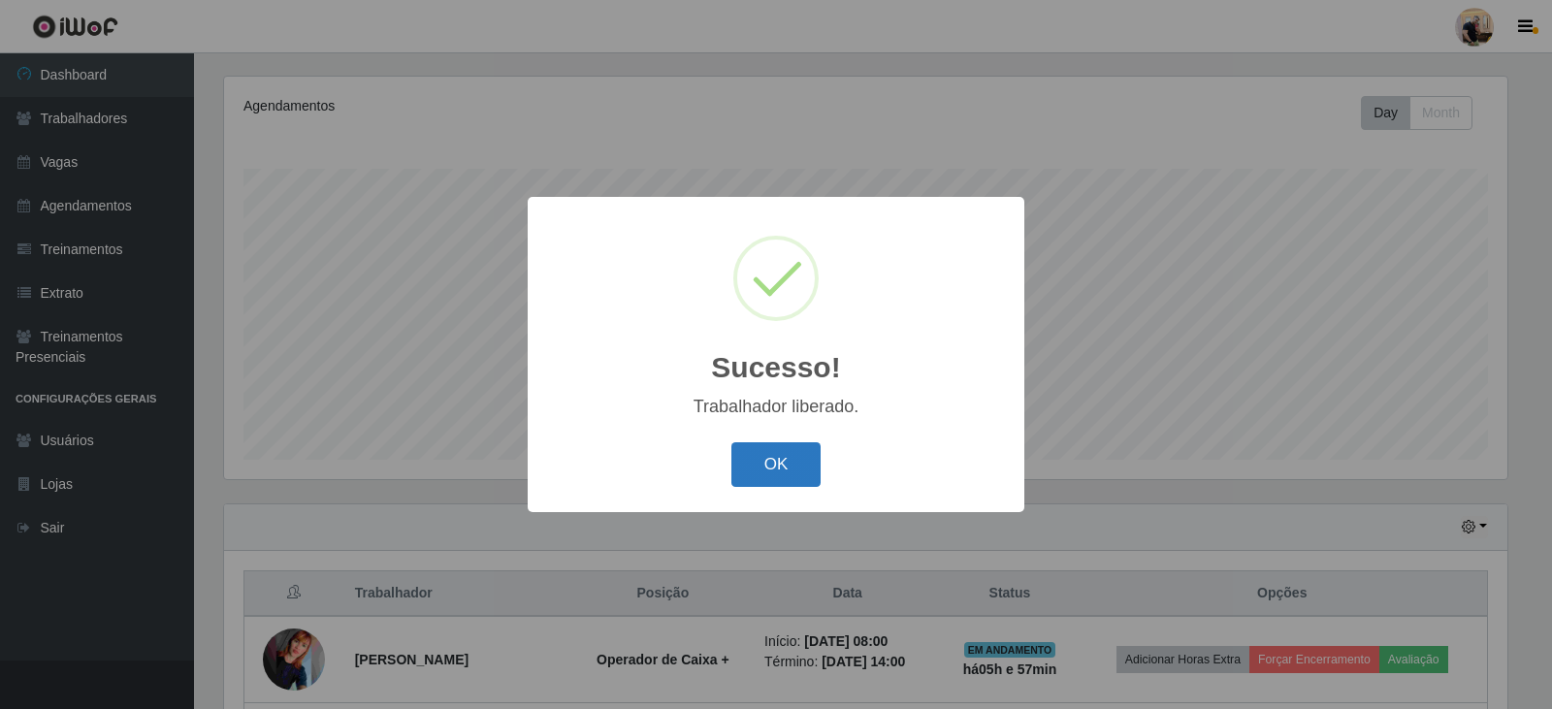
click at [776, 463] on button "OK" at bounding box center [776, 465] width 90 height 46
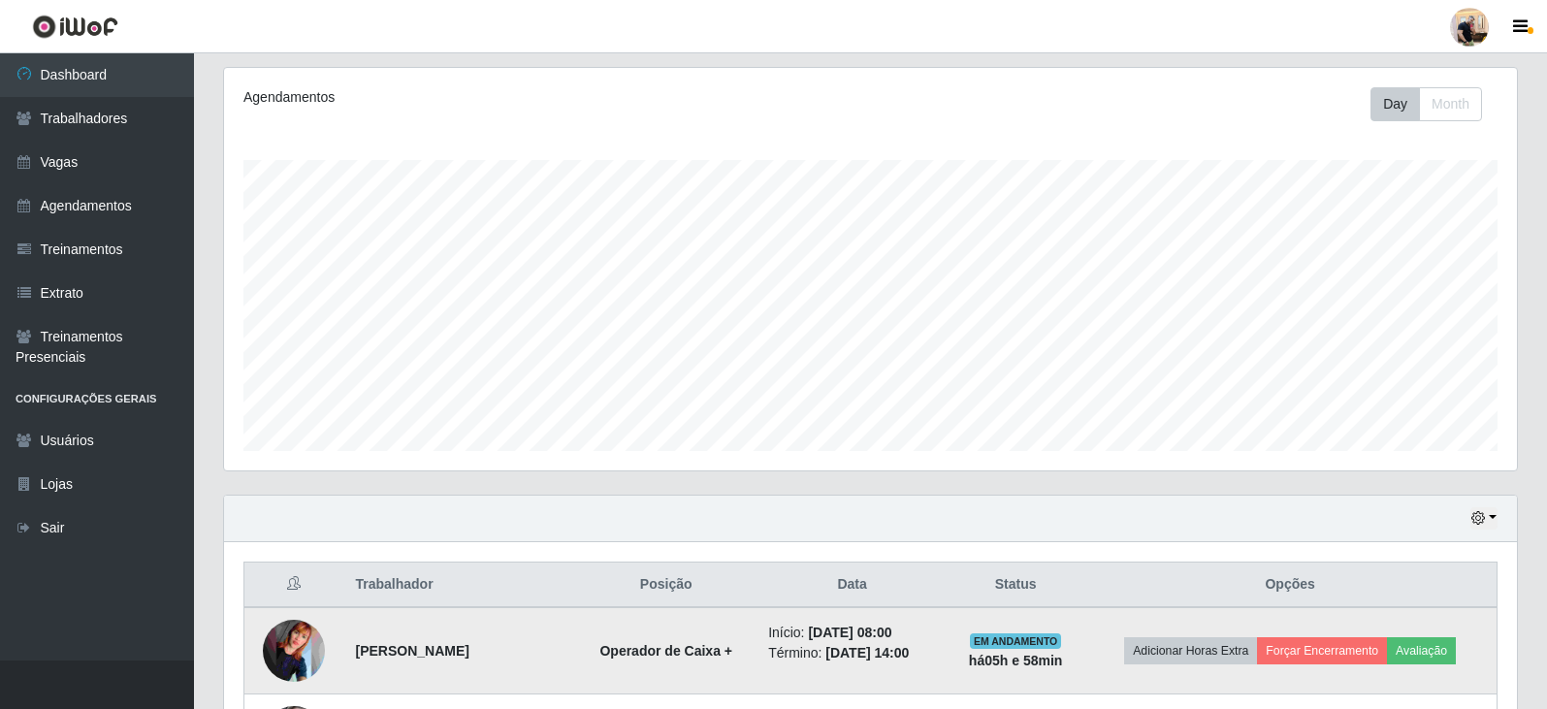
scroll to position [525, 0]
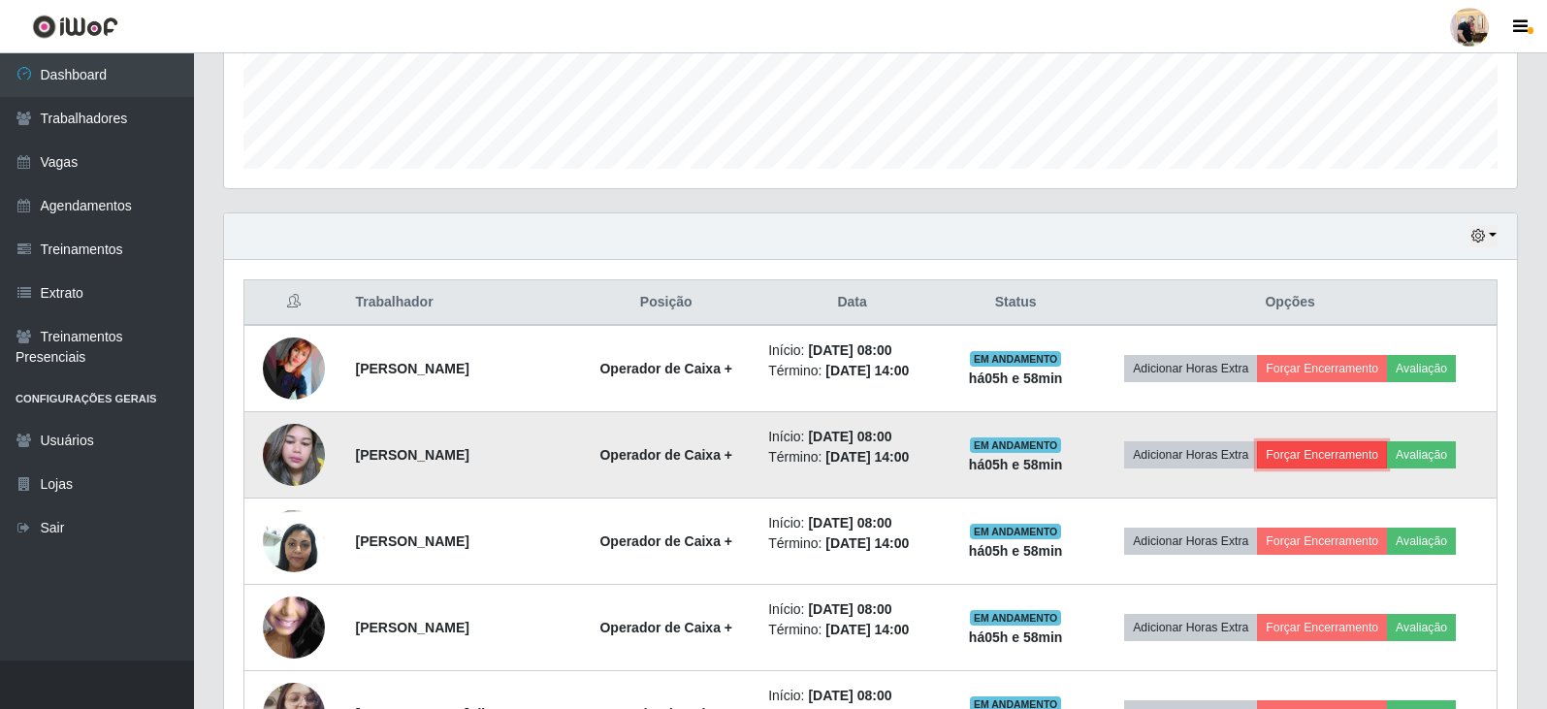
click at [1378, 457] on button "Forçar Encerramento" at bounding box center [1322, 454] width 130 height 27
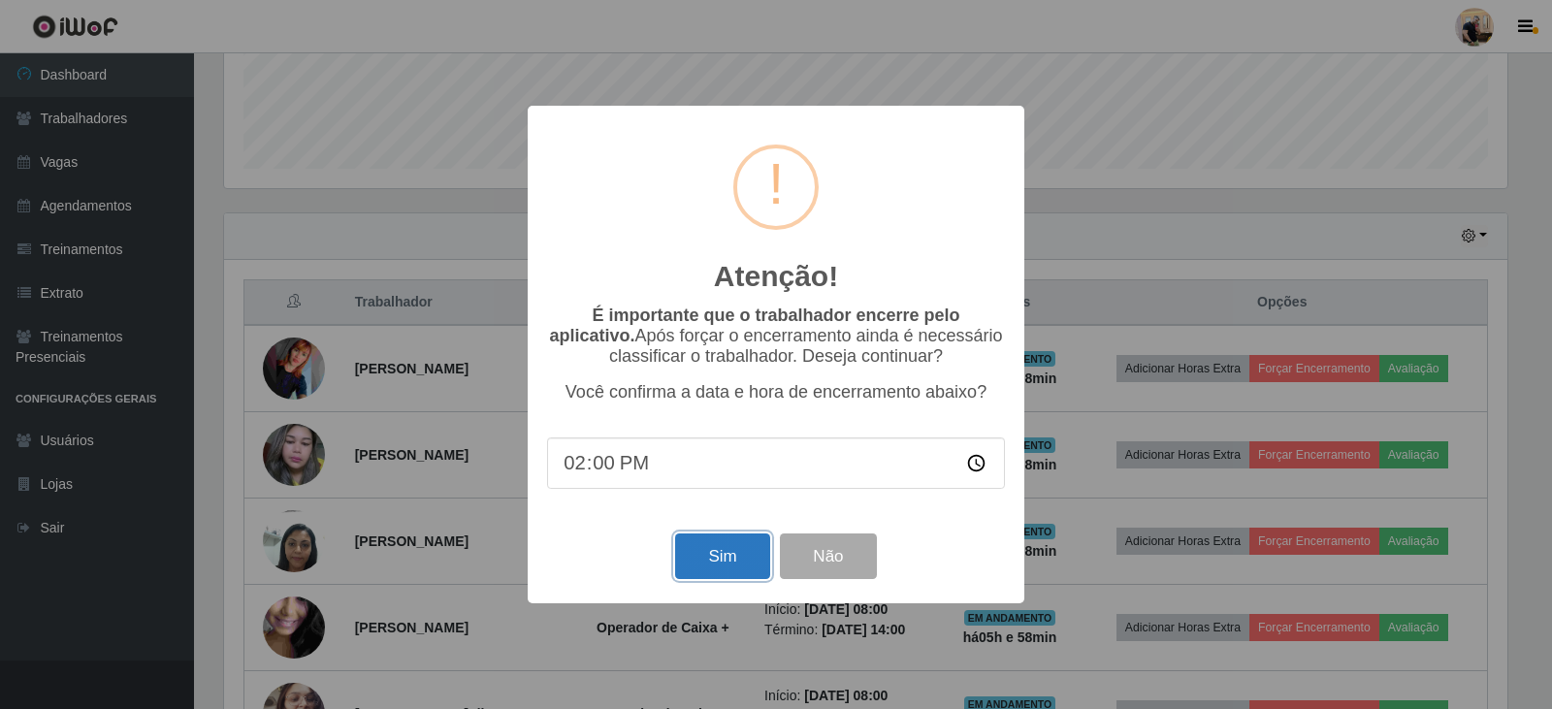
click at [716, 562] on button "Sim" at bounding box center [722, 557] width 94 height 46
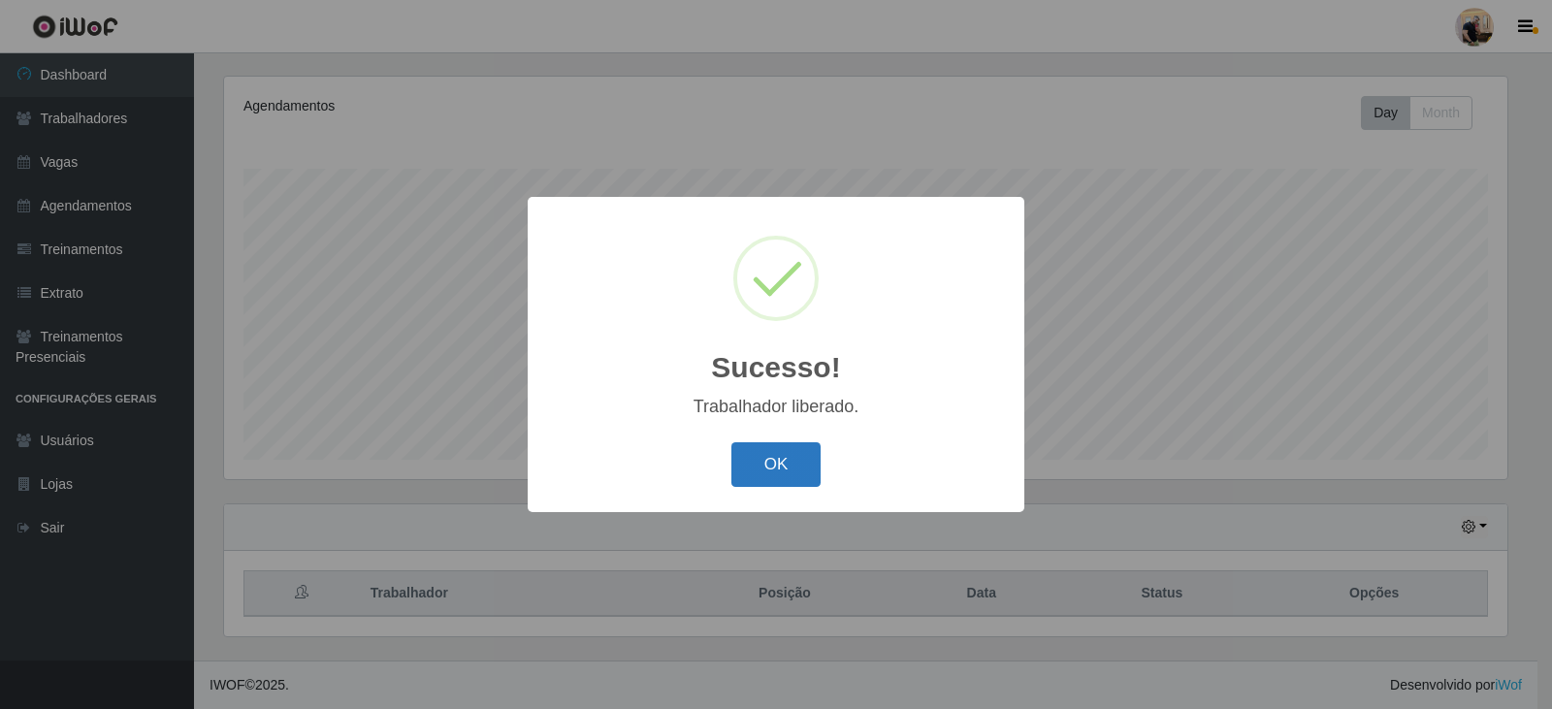
click at [770, 471] on button "OK" at bounding box center [776, 465] width 90 height 46
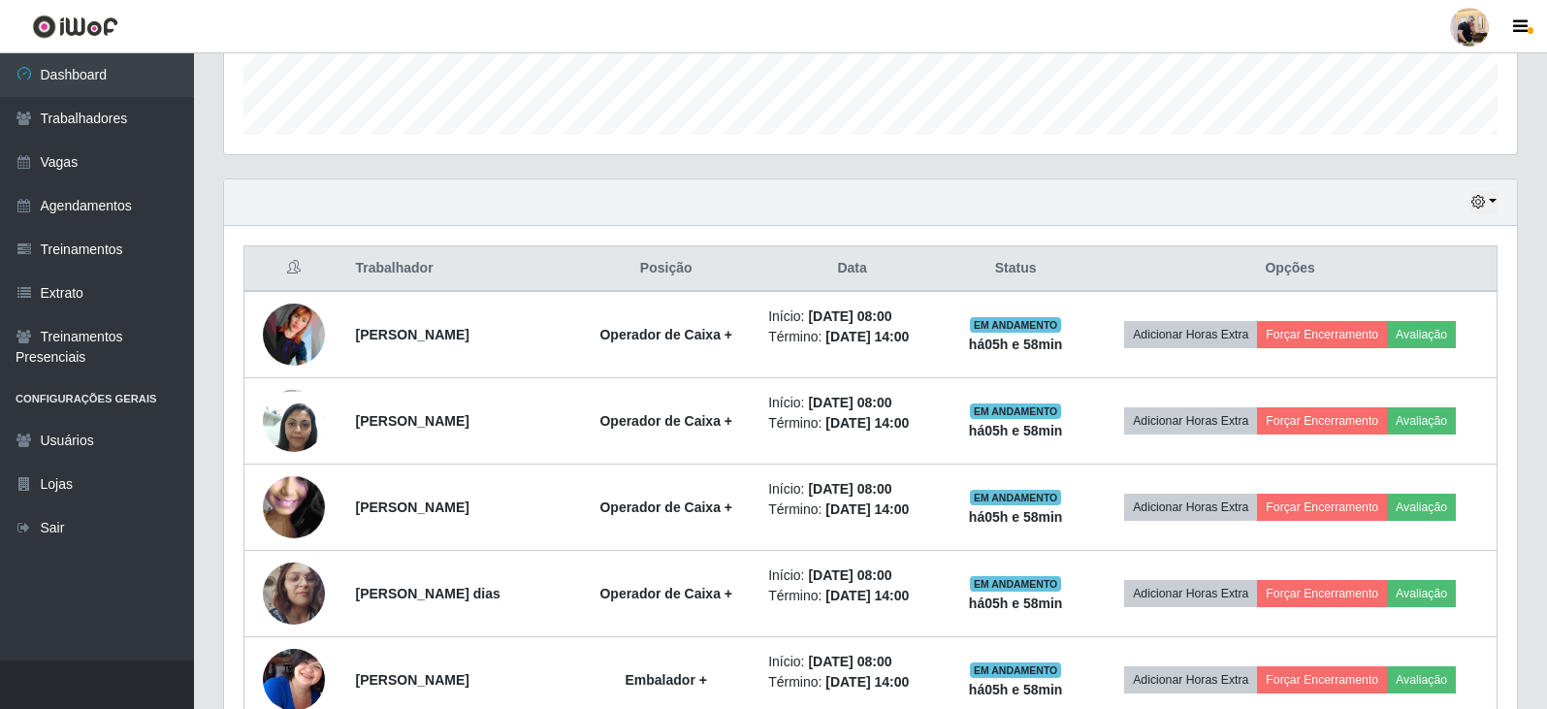
scroll to position [622, 0]
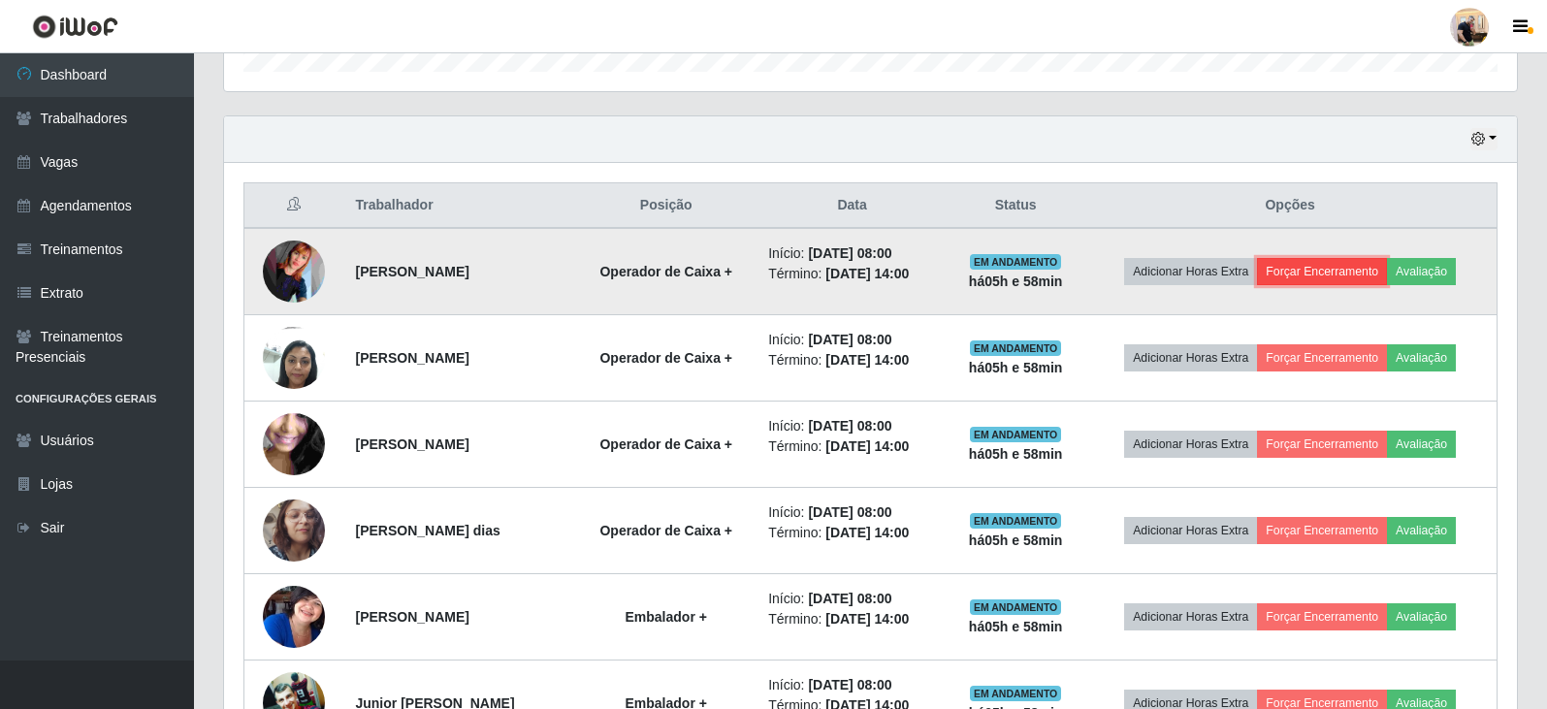
click at [1372, 269] on button "Forçar Encerramento" at bounding box center [1322, 271] width 130 height 27
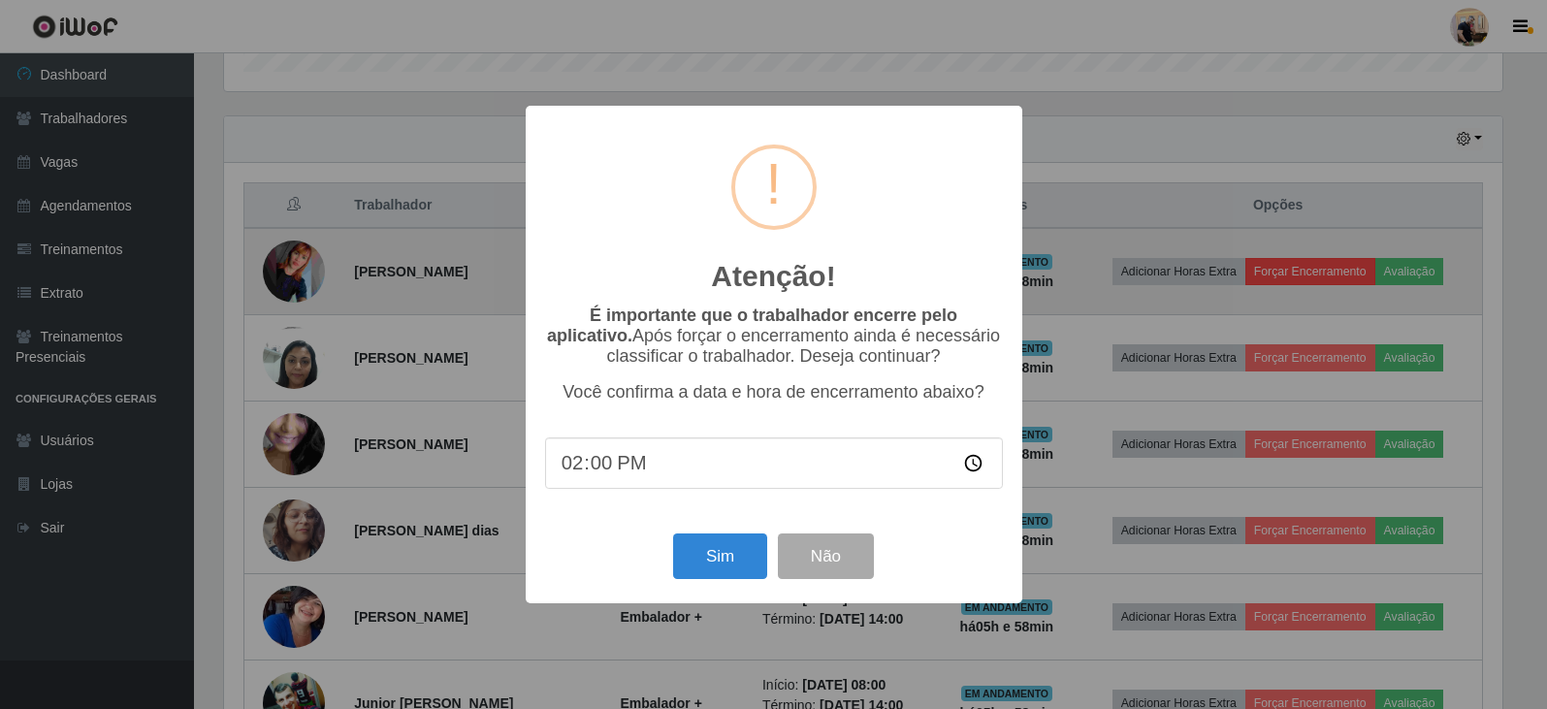
scroll to position [403, 1283]
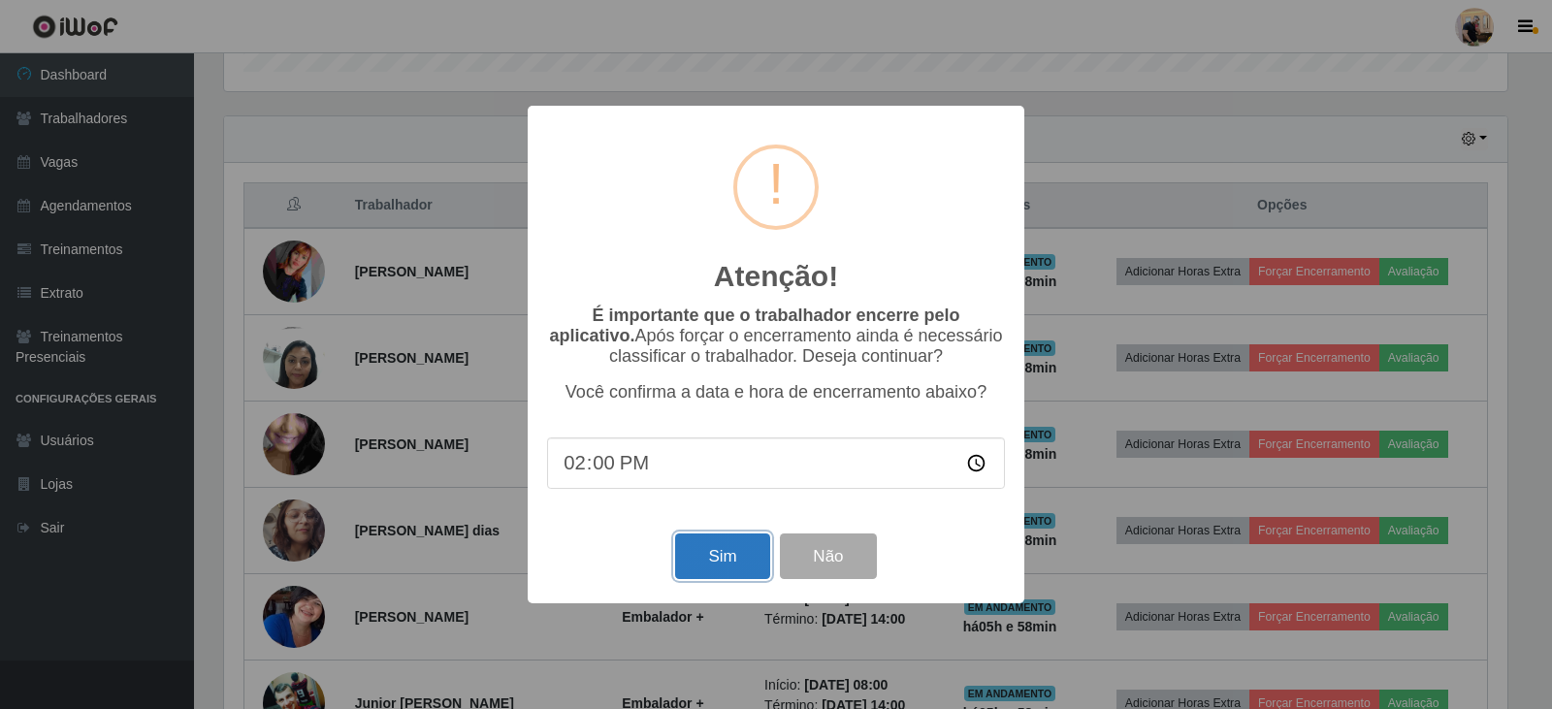
click at [715, 545] on button "Sim" at bounding box center [722, 557] width 94 height 46
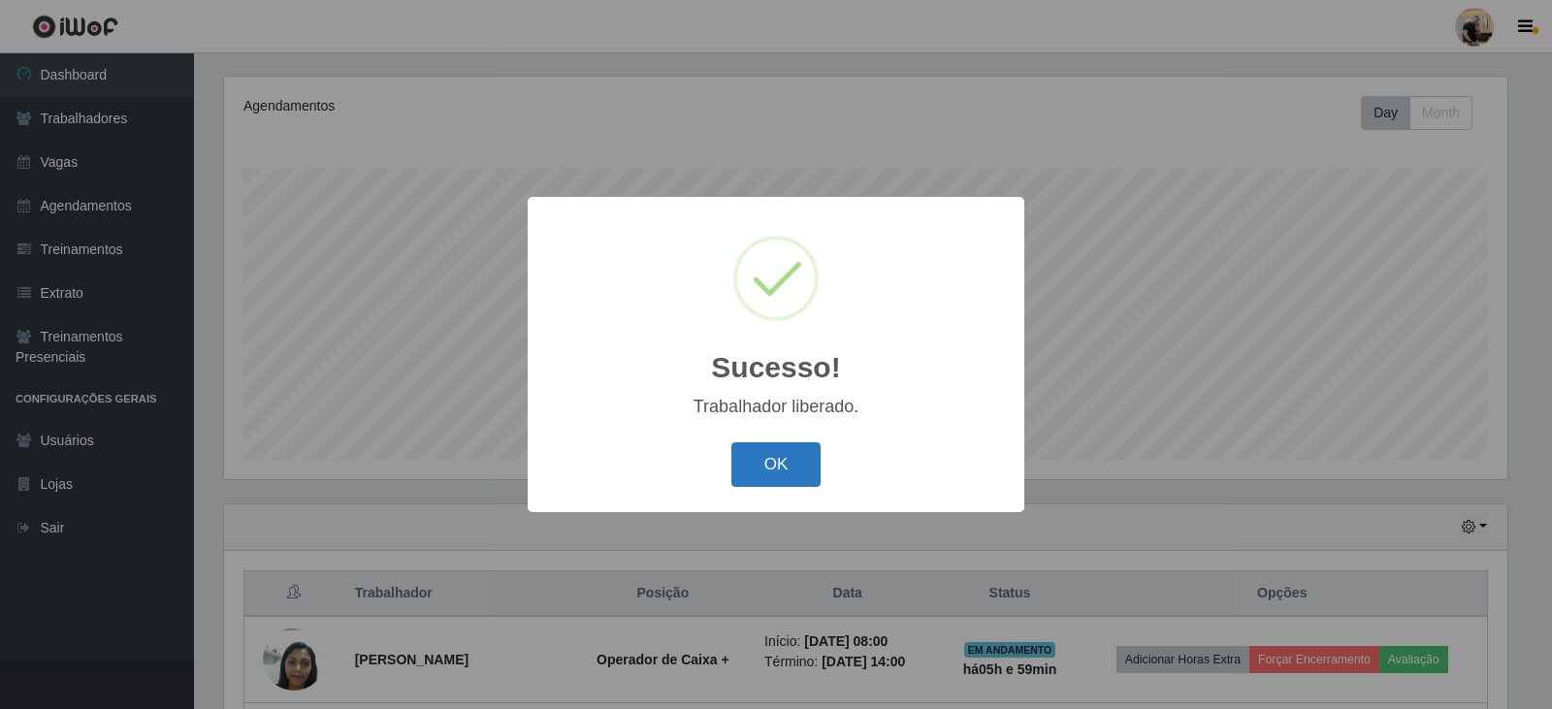
click at [802, 468] on button "OK" at bounding box center [776, 465] width 90 height 46
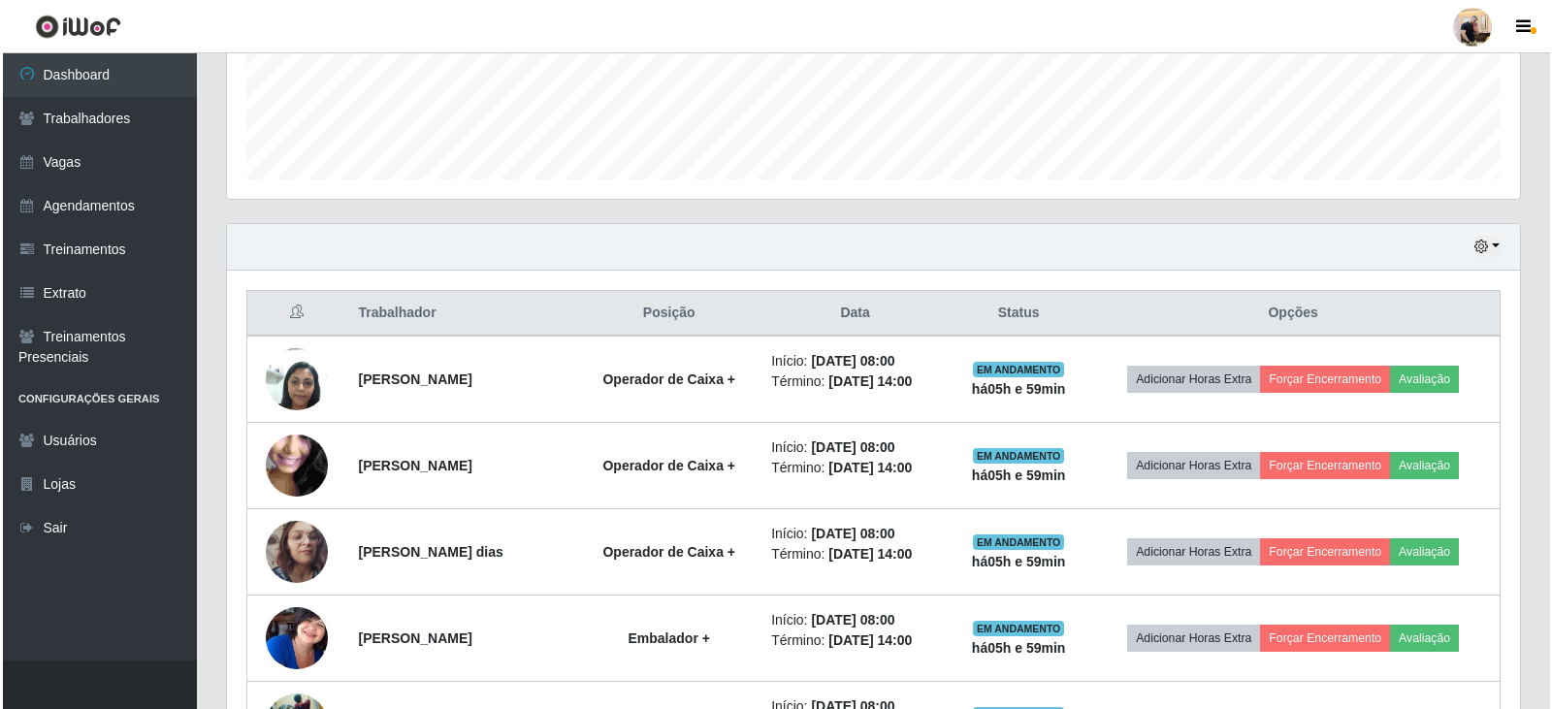
scroll to position [525, 0]
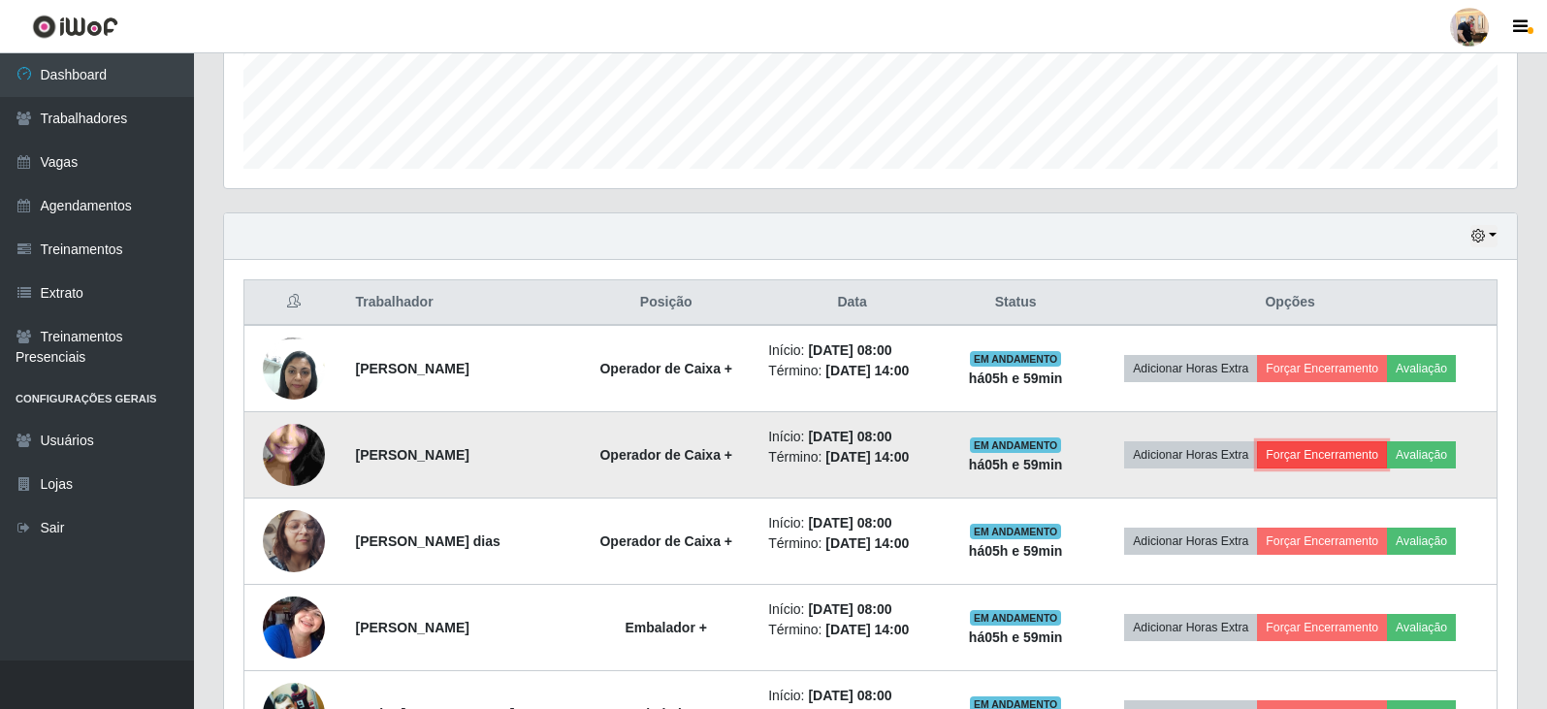
click at [1386, 445] on button "Forçar Encerramento" at bounding box center [1322, 454] width 130 height 27
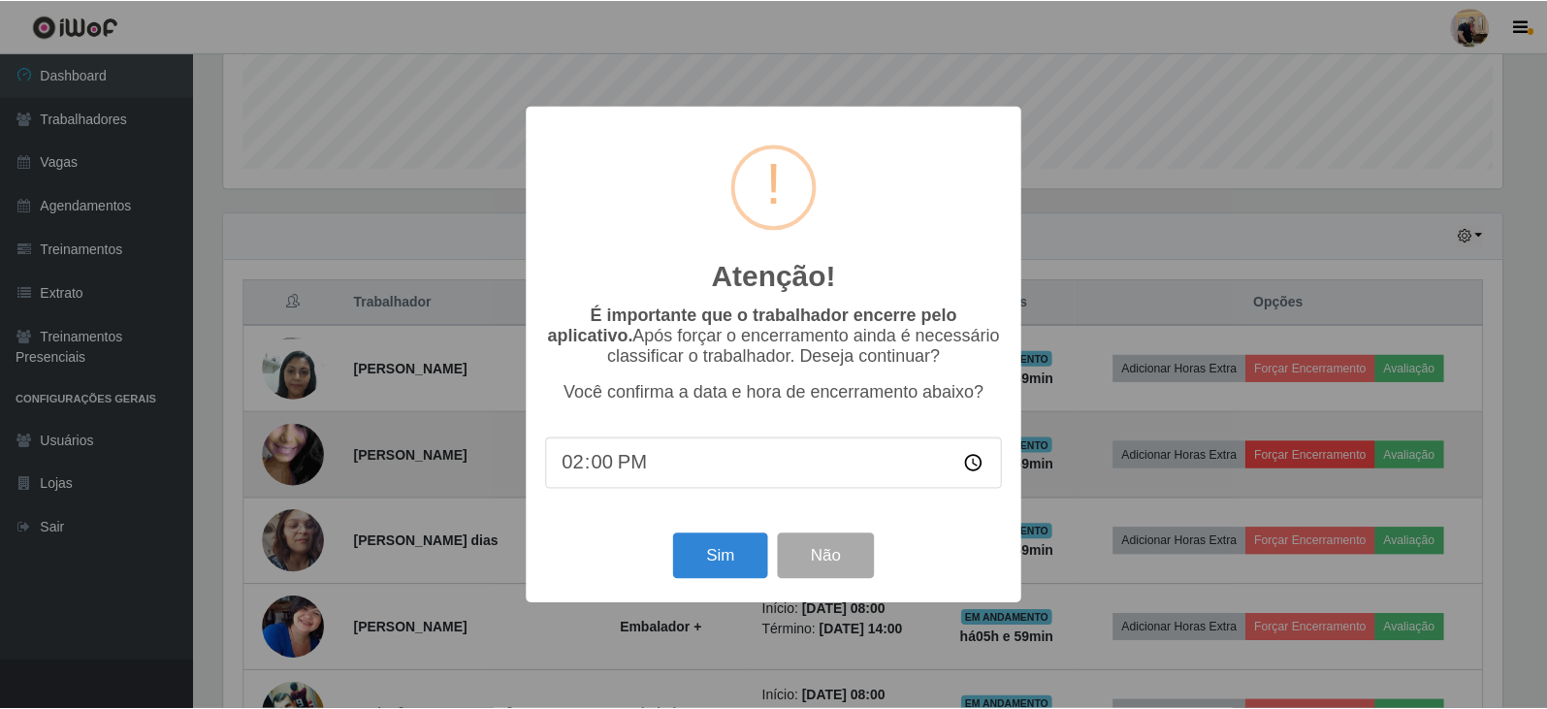
scroll to position [403, 1283]
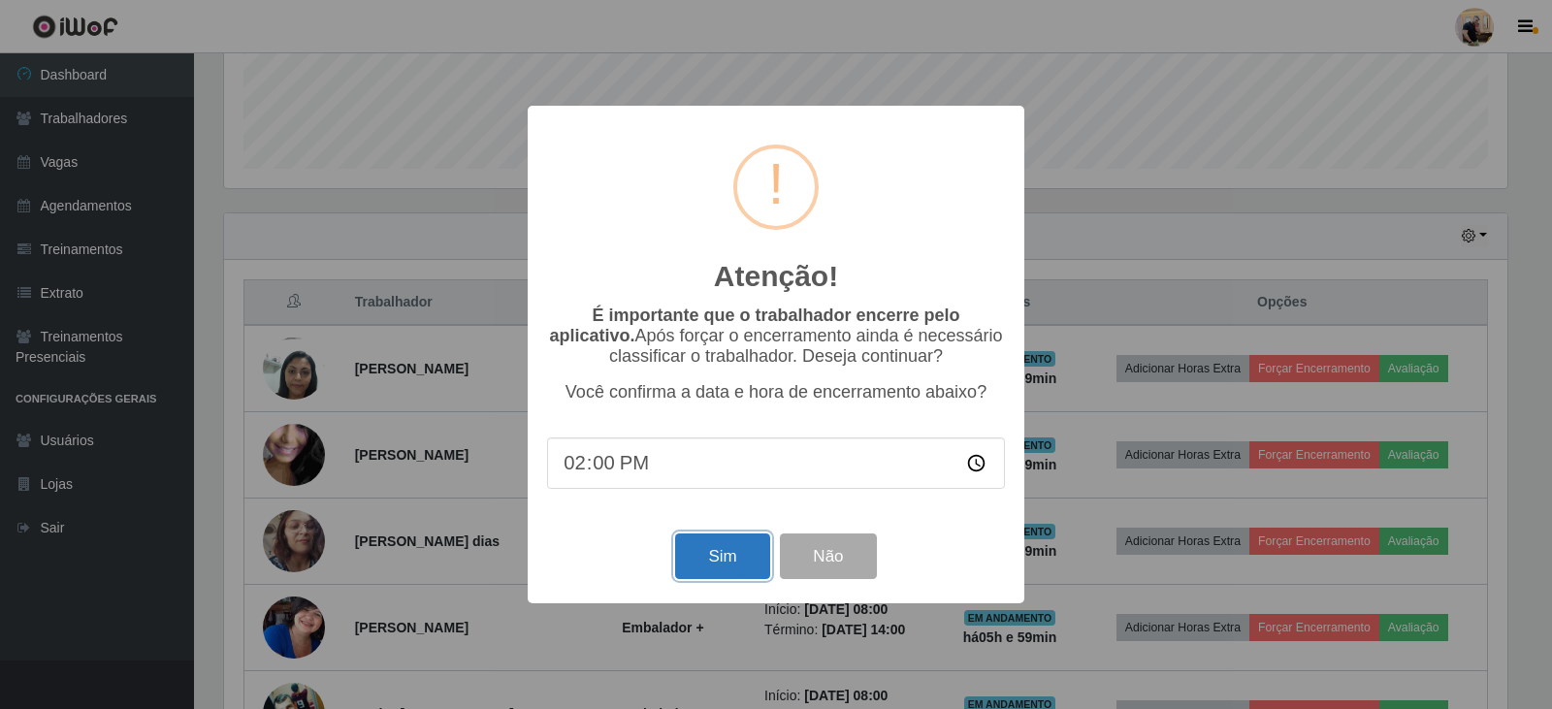
click at [718, 546] on button "Sim" at bounding box center [722, 557] width 94 height 46
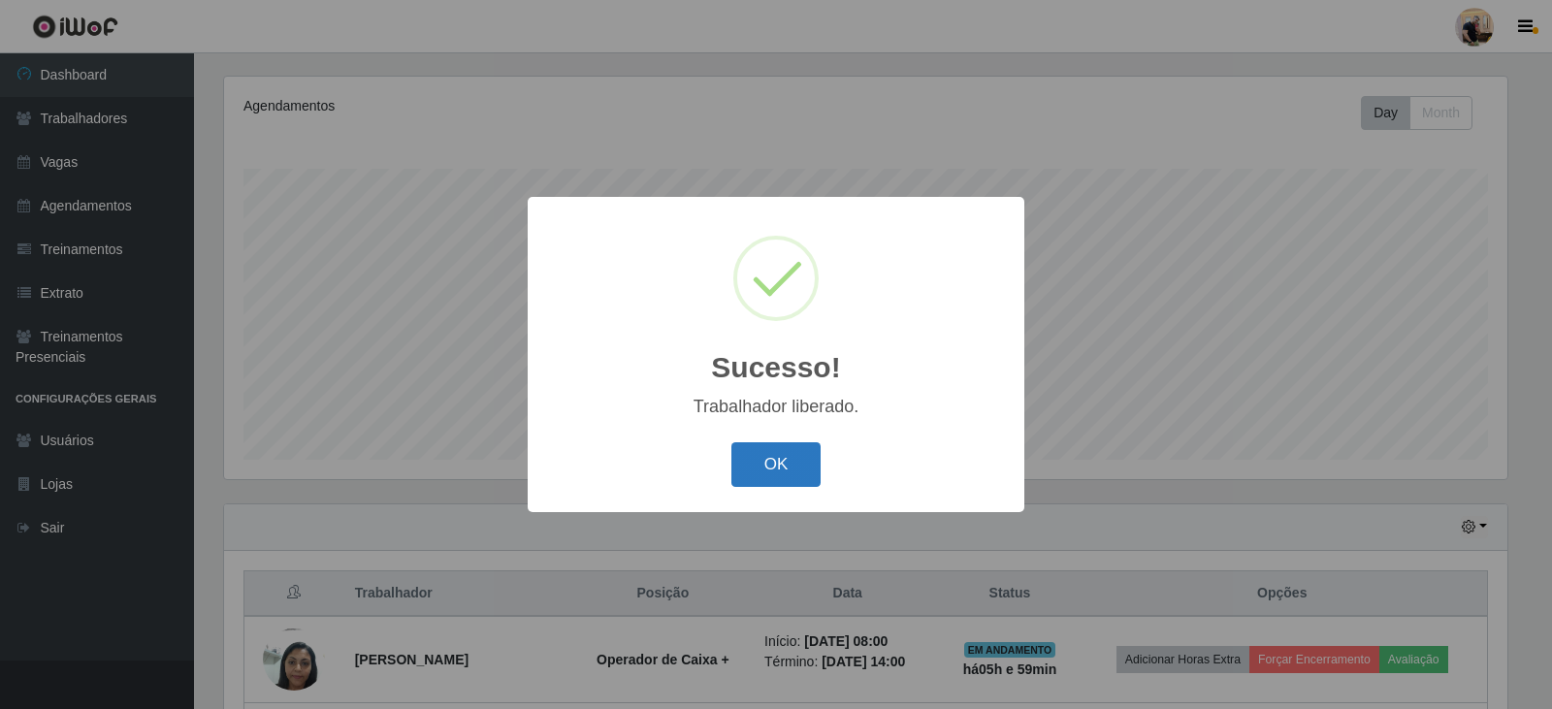
click at [773, 451] on button "OK" at bounding box center [776, 465] width 90 height 46
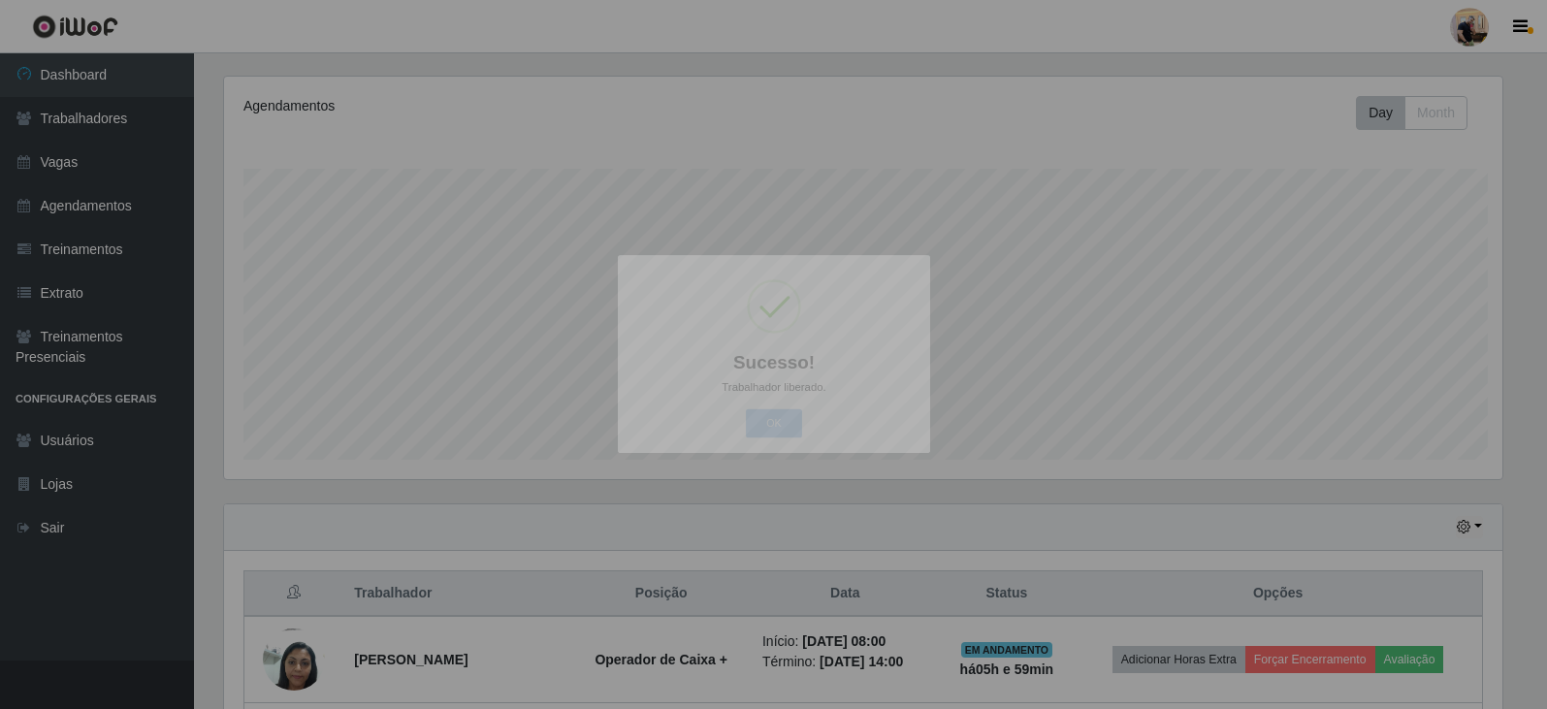
scroll to position [403, 1293]
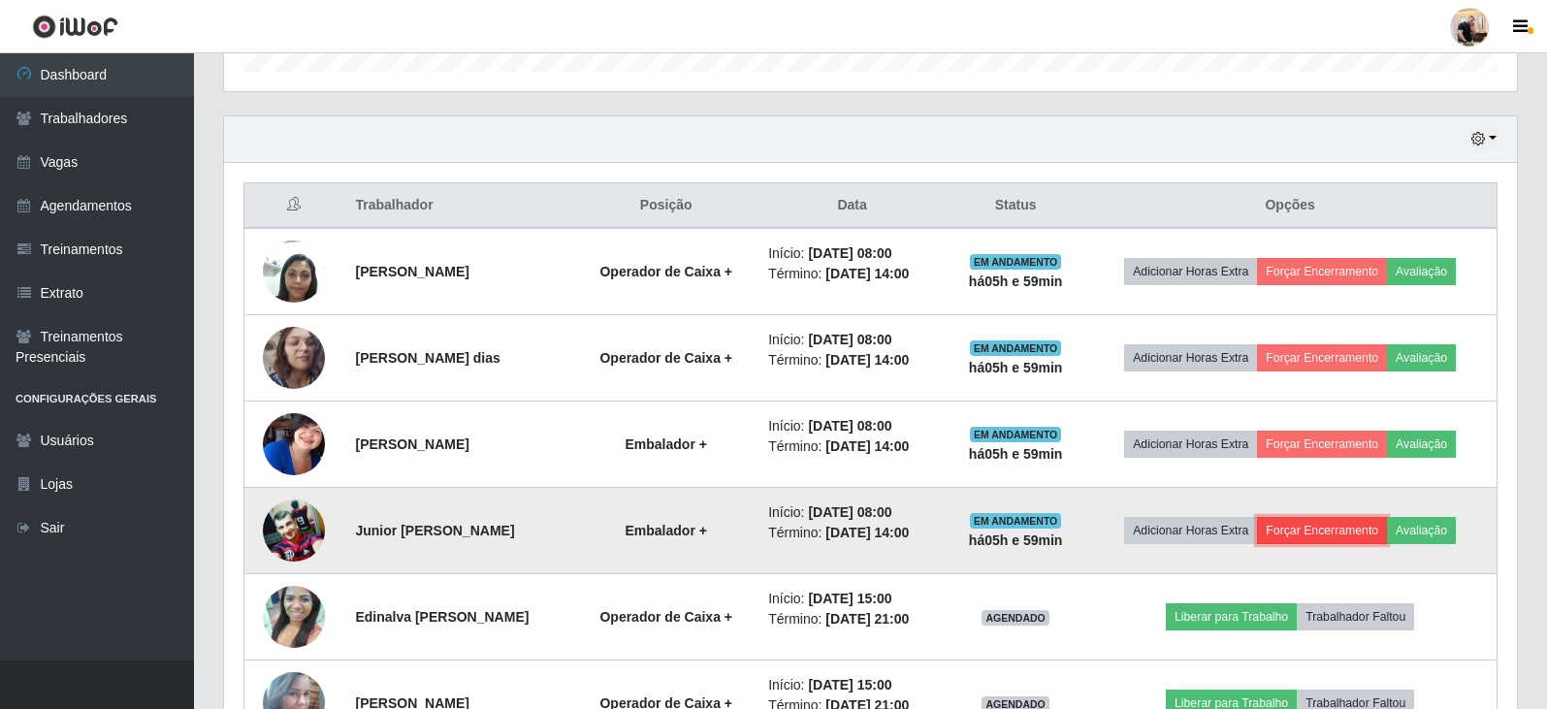
click at [1340, 536] on button "Forçar Encerramento" at bounding box center [1322, 530] width 130 height 27
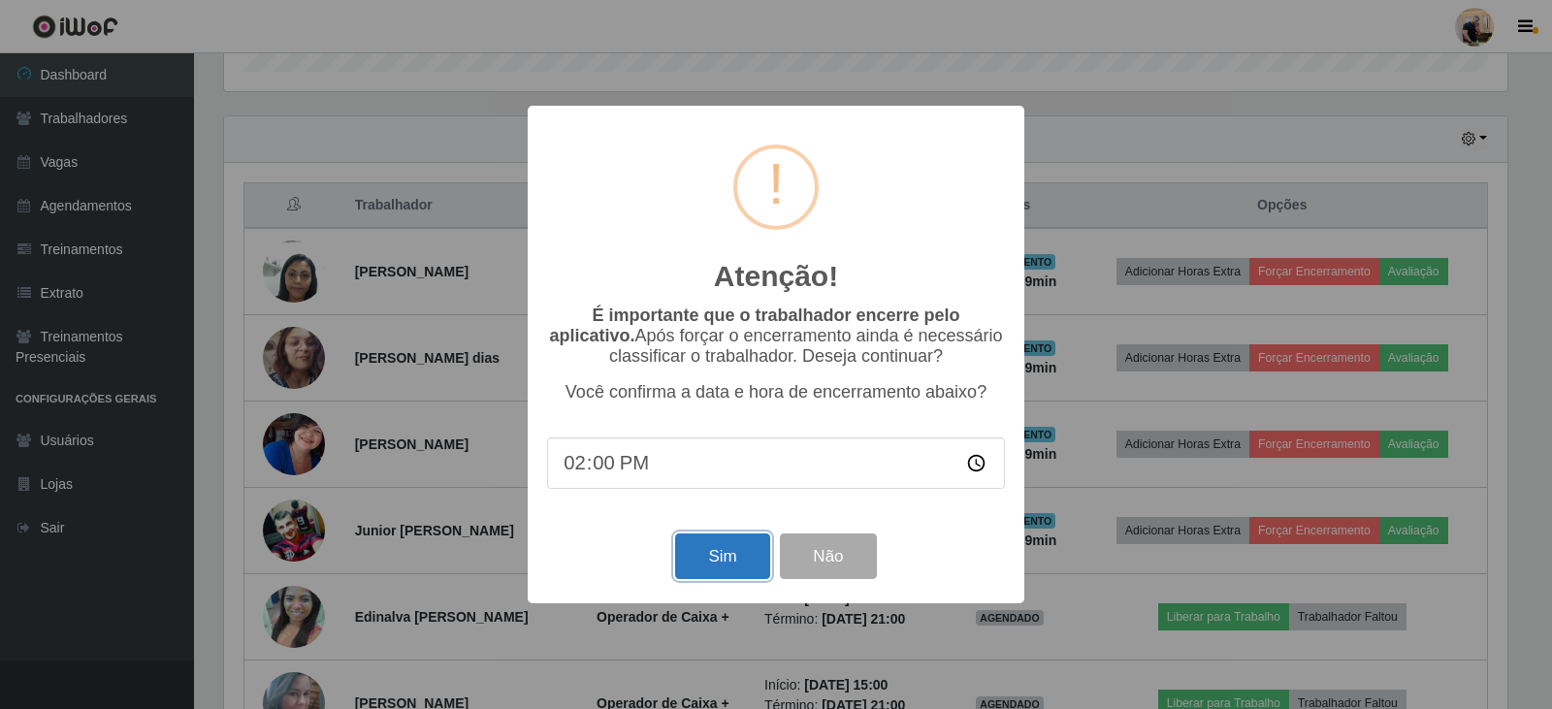
click at [709, 568] on button "Sim" at bounding box center [722, 557] width 94 height 46
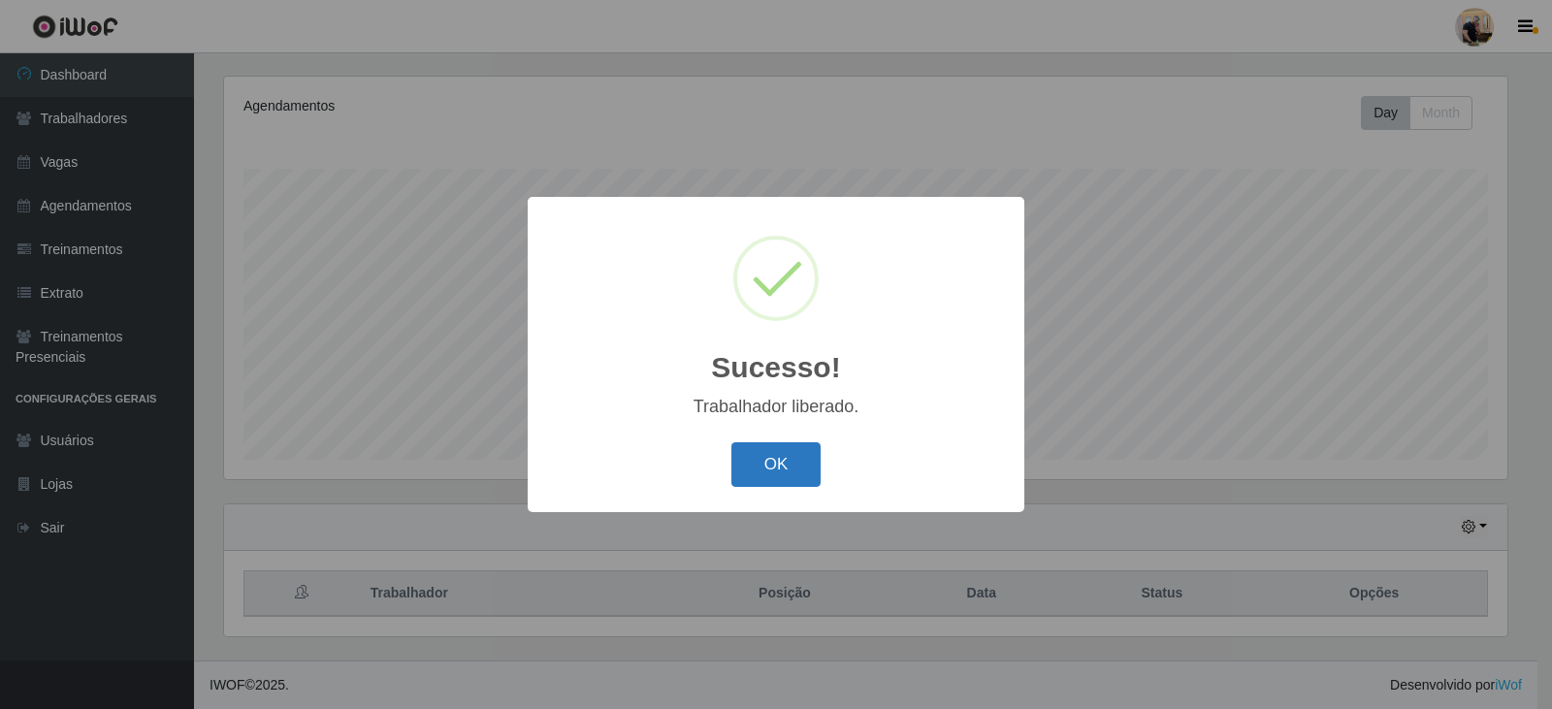
click at [780, 472] on button "OK" at bounding box center [776, 465] width 90 height 46
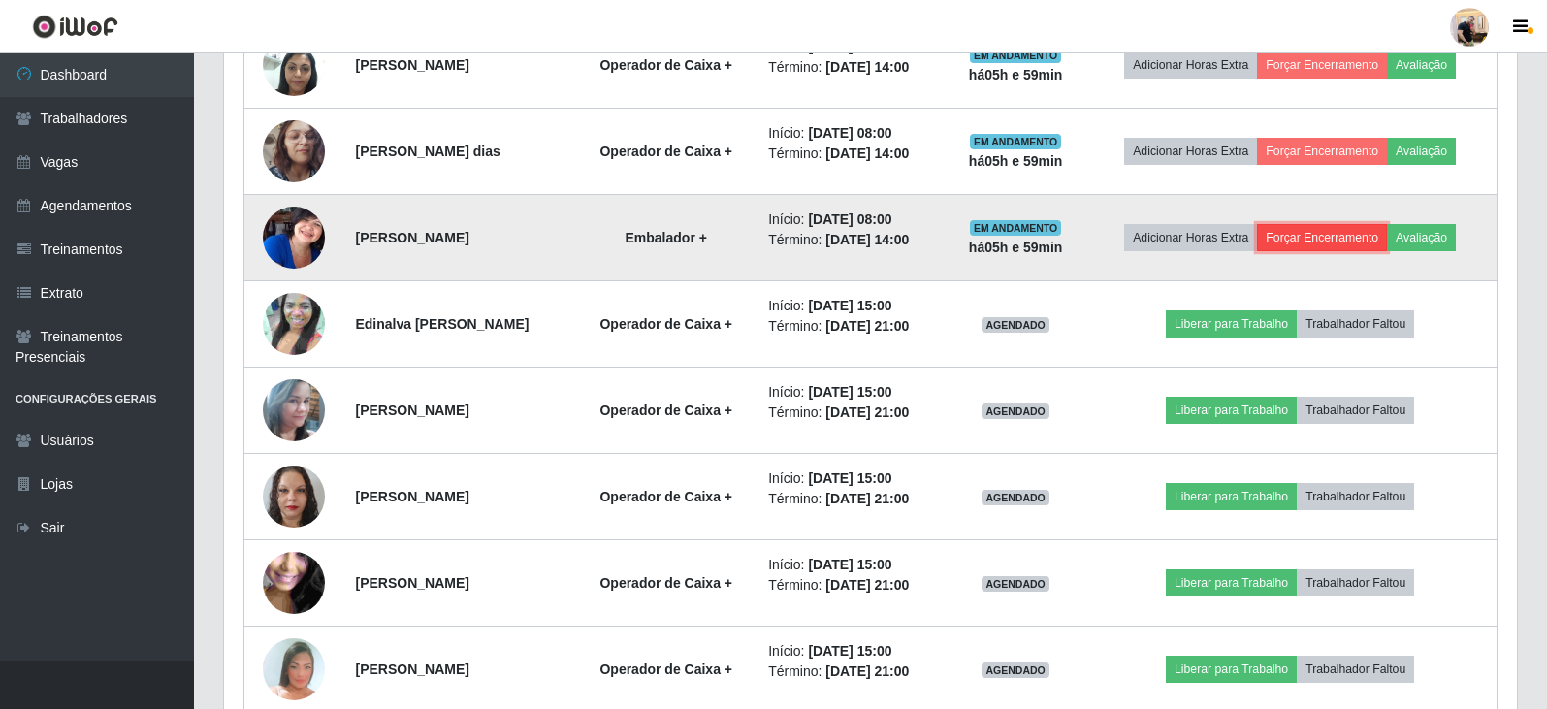
click at [1365, 236] on button "Forçar Encerramento" at bounding box center [1322, 237] width 130 height 27
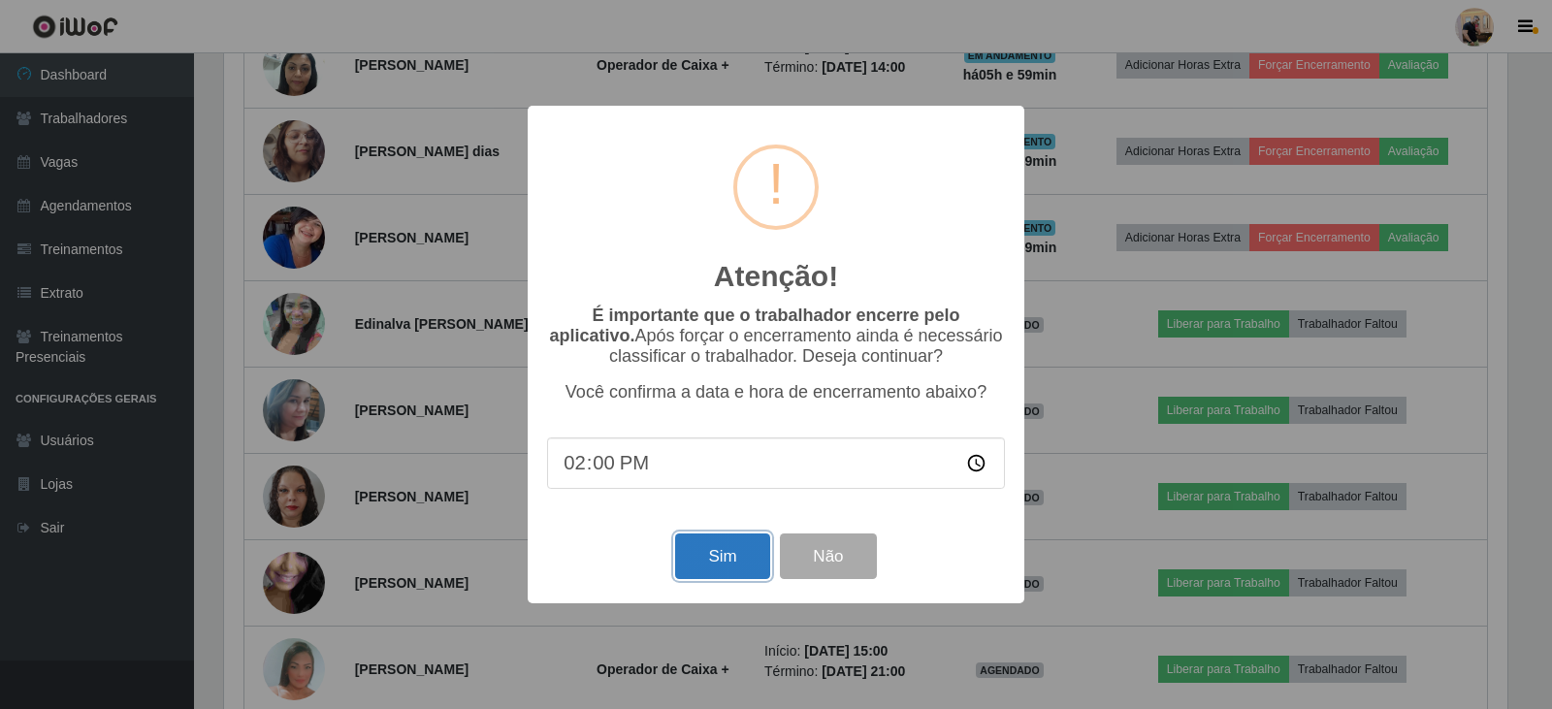
click at [743, 560] on button "Sim" at bounding box center [722, 557] width 94 height 46
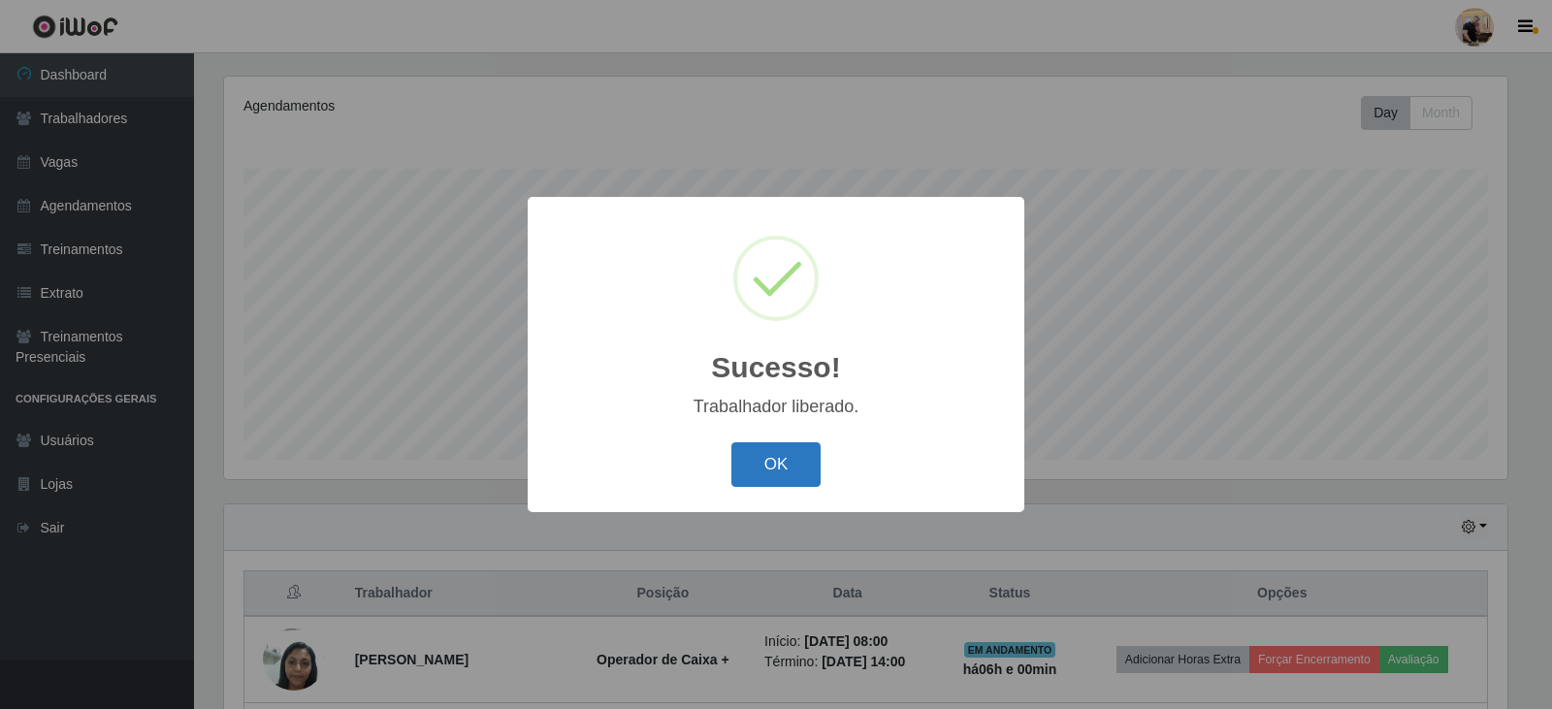
click at [778, 463] on button "OK" at bounding box center [776, 465] width 90 height 46
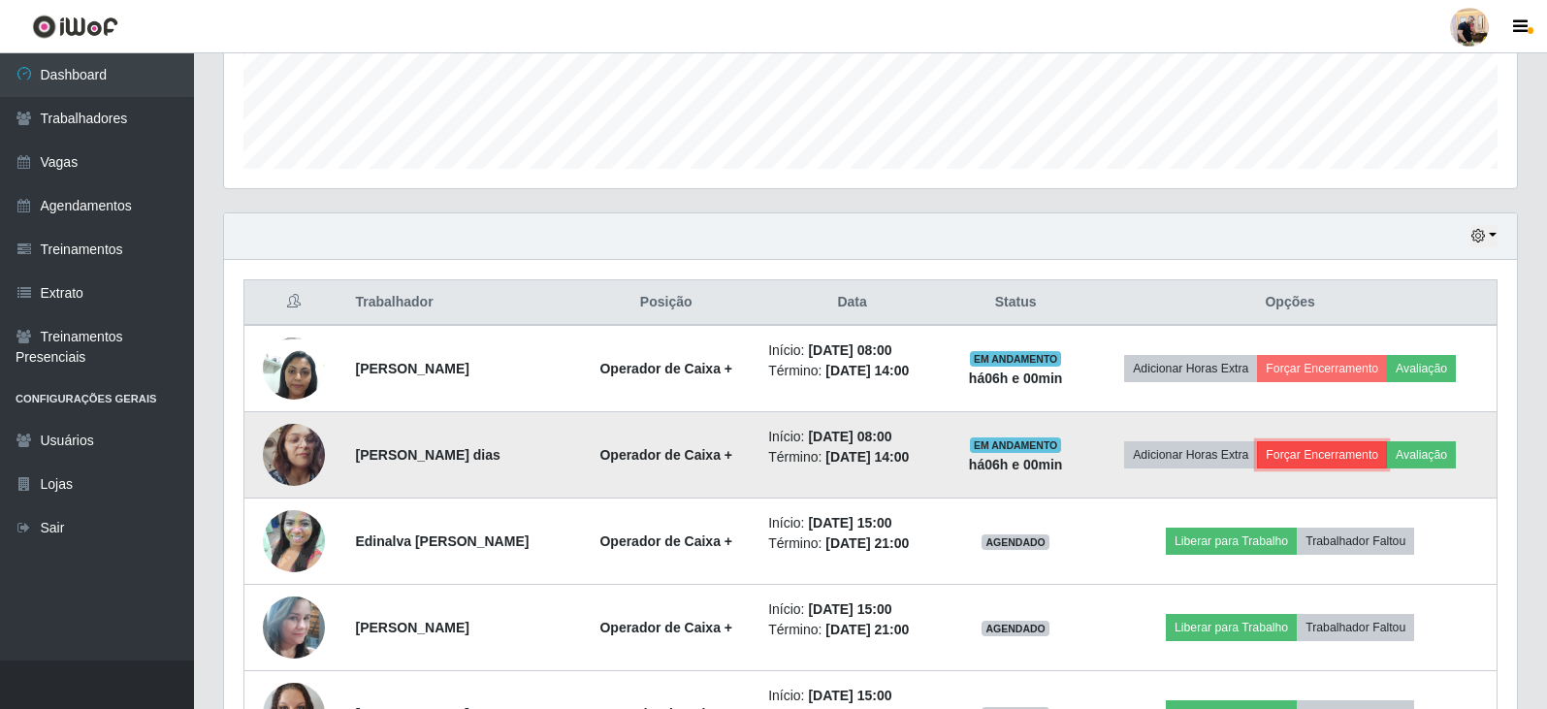
click at [1326, 456] on button "Forçar Encerramento" at bounding box center [1322, 454] width 130 height 27
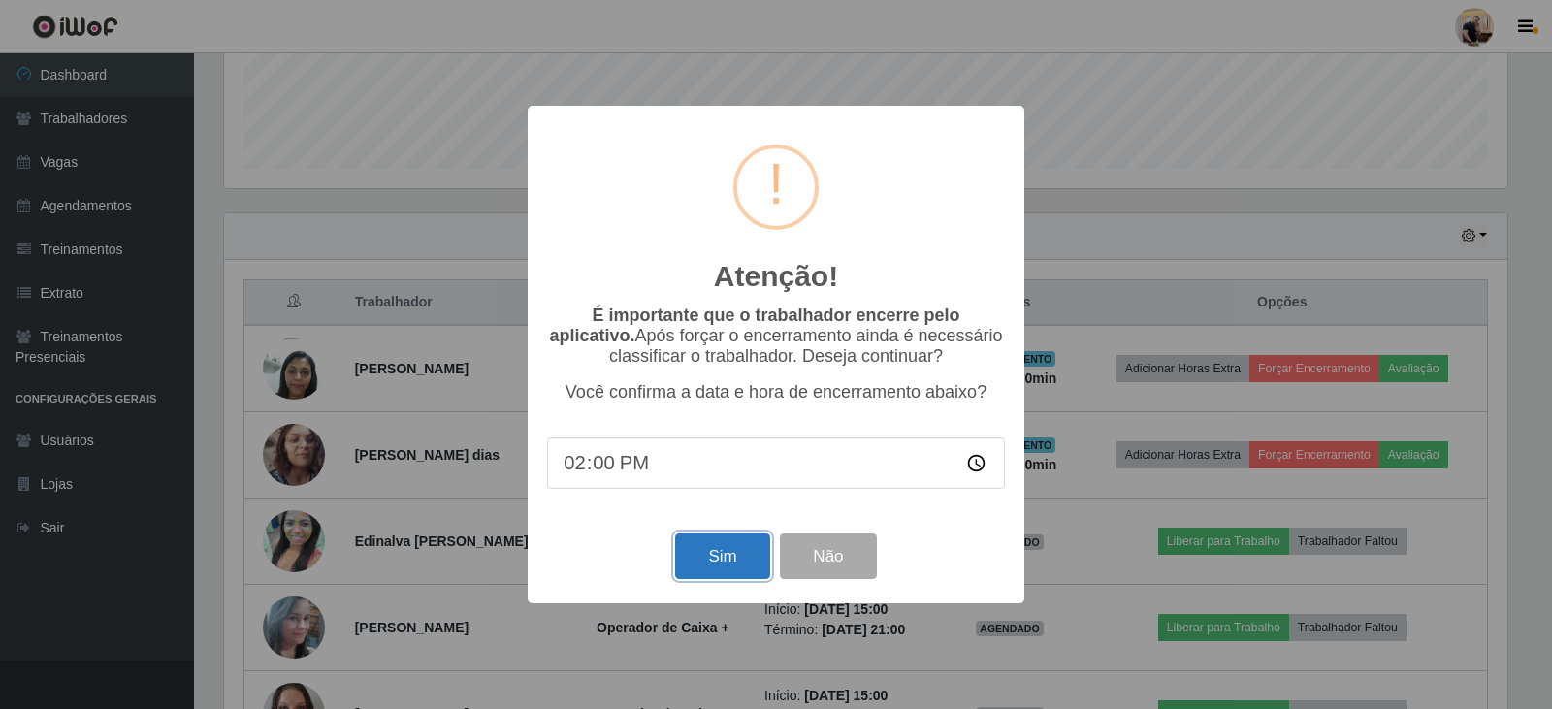
click at [740, 548] on button "Sim" at bounding box center [722, 557] width 94 height 46
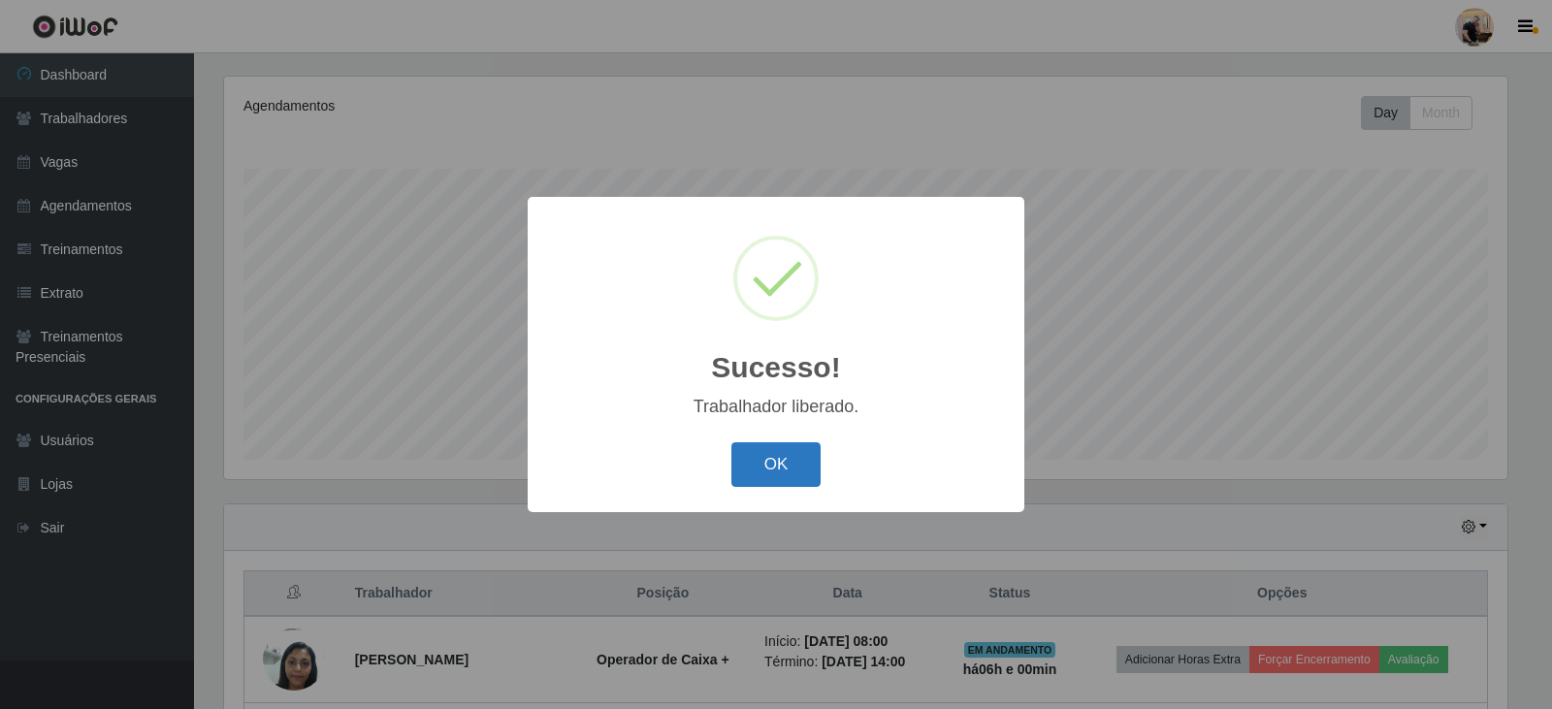
click at [779, 463] on button "OK" at bounding box center [776, 465] width 90 height 46
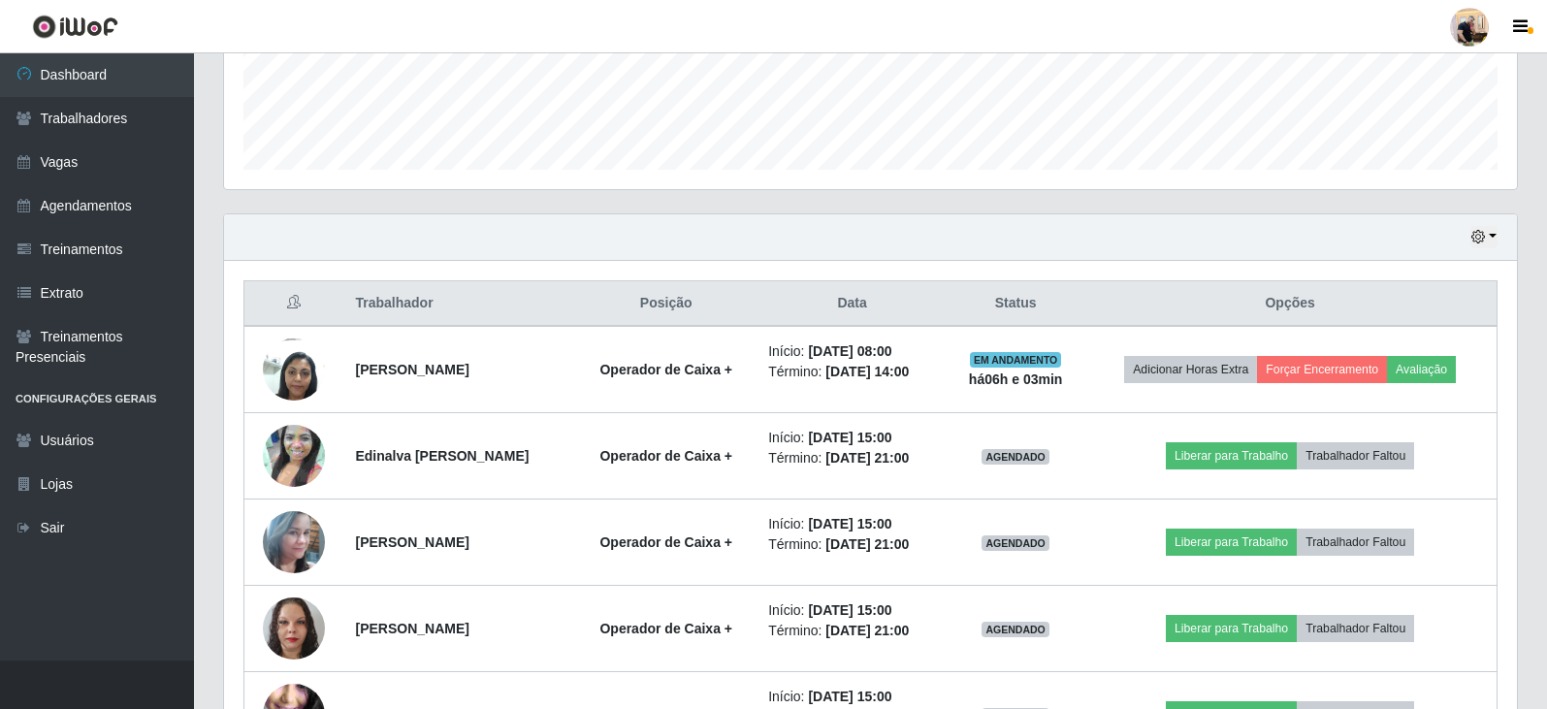
scroll to position [525, 0]
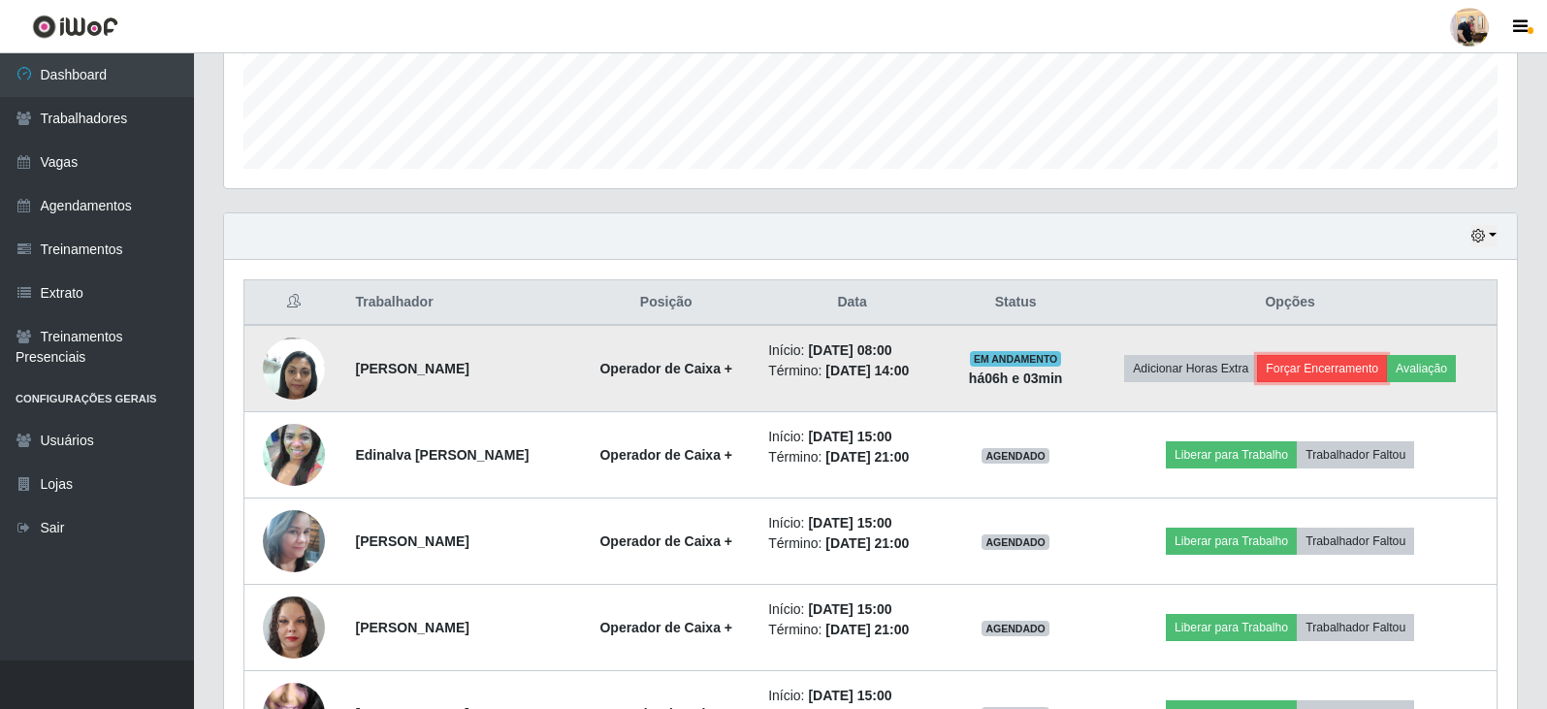
click at [1343, 369] on button "Forçar Encerramento" at bounding box center [1322, 368] width 130 height 27
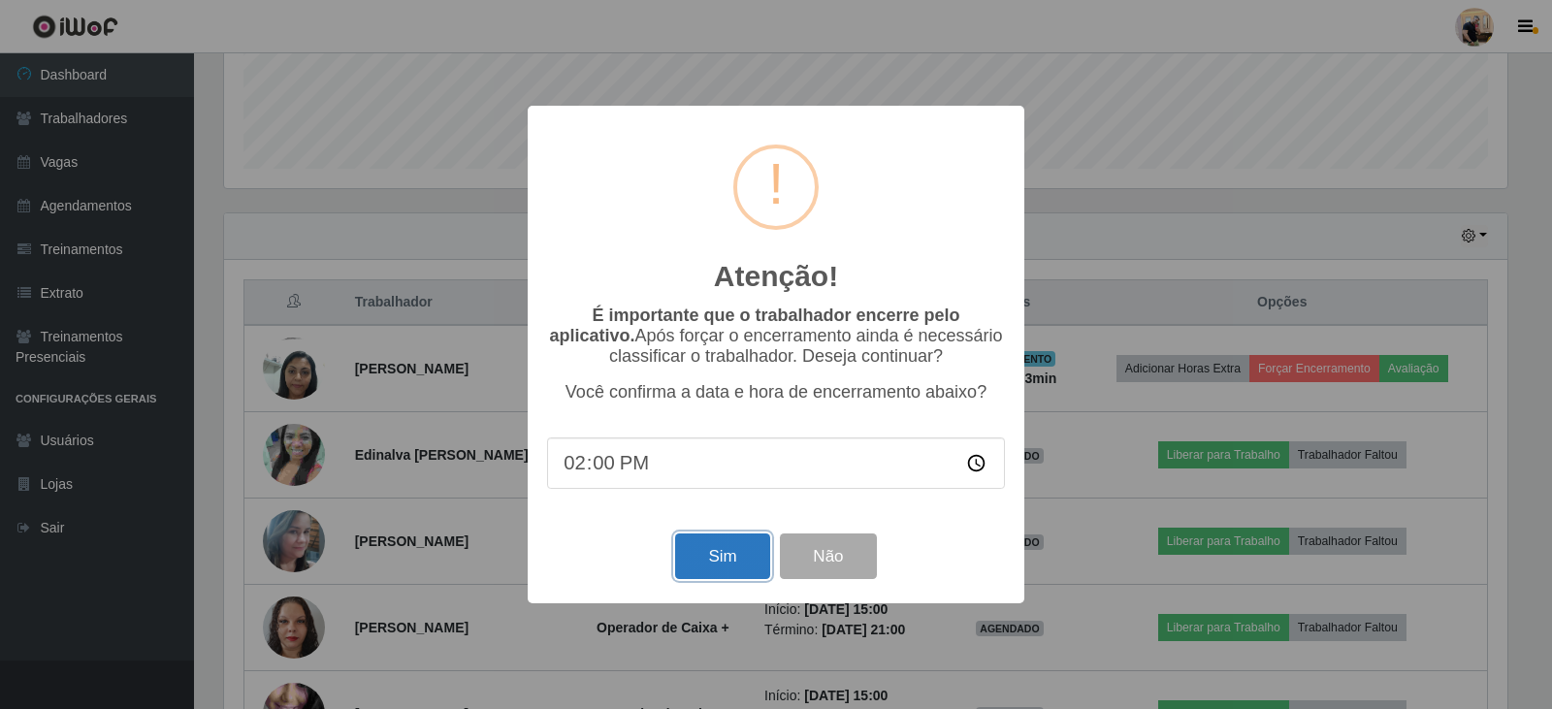
click at [717, 578] on button "Sim" at bounding box center [722, 557] width 94 height 46
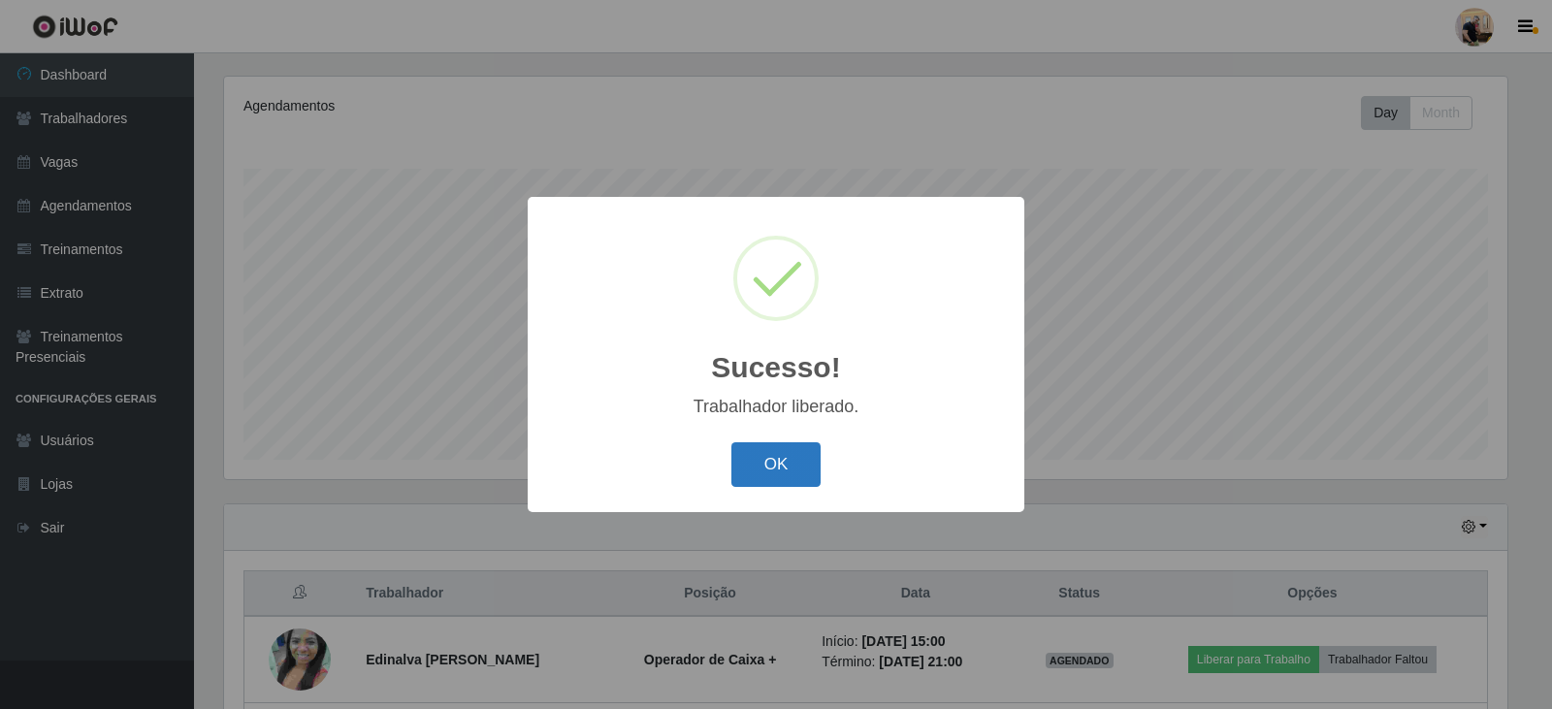
click at [767, 473] on button "OK" at bounding box center [776, 465] width 90 height 46
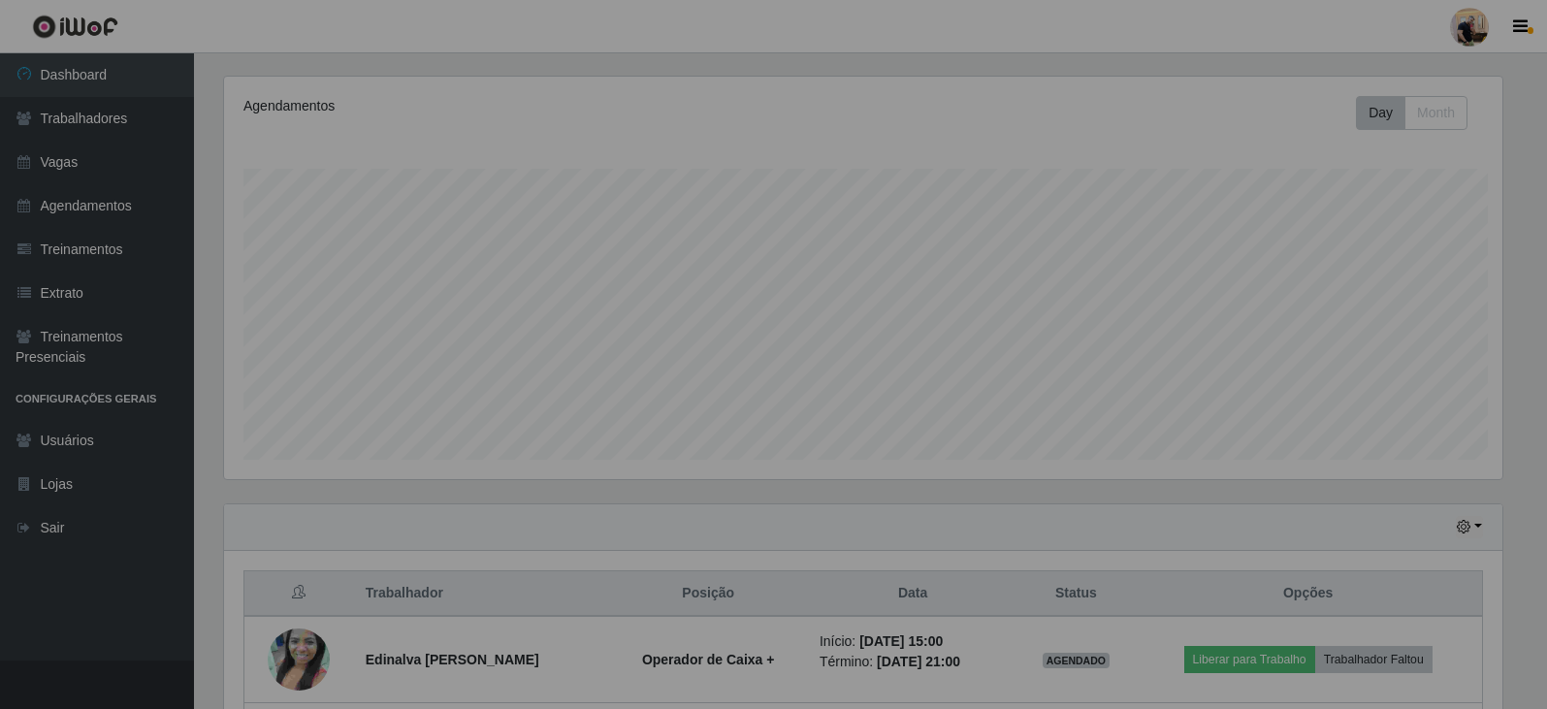
scroll to position [403, 1293]
